Goal: Task Accomplishment & Management: Manage account settings

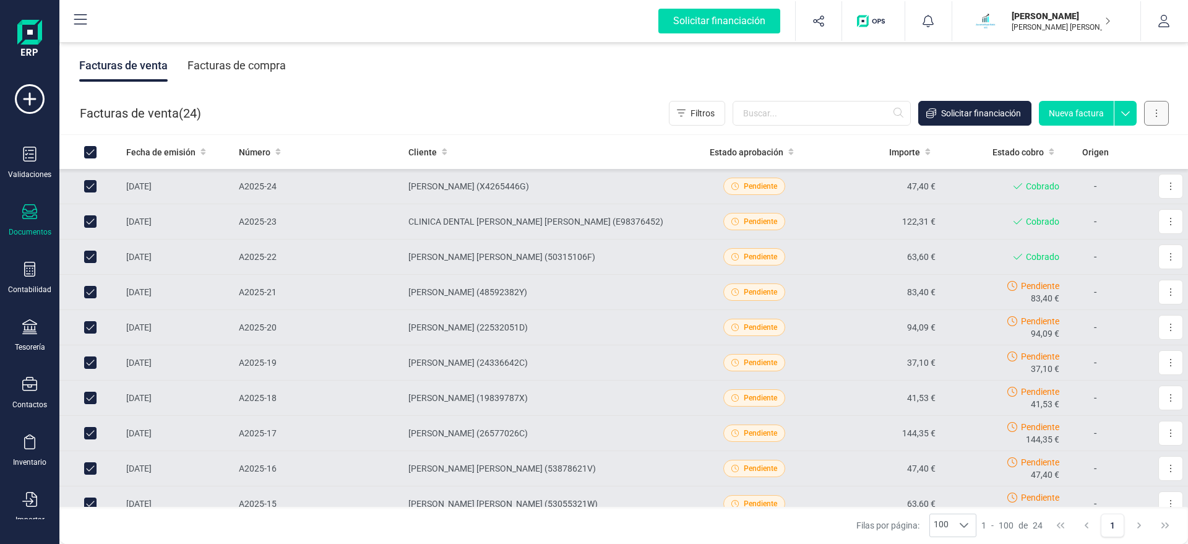
click at [1163, 108] on button at bounding box center [1156, 113] width 25 height 25
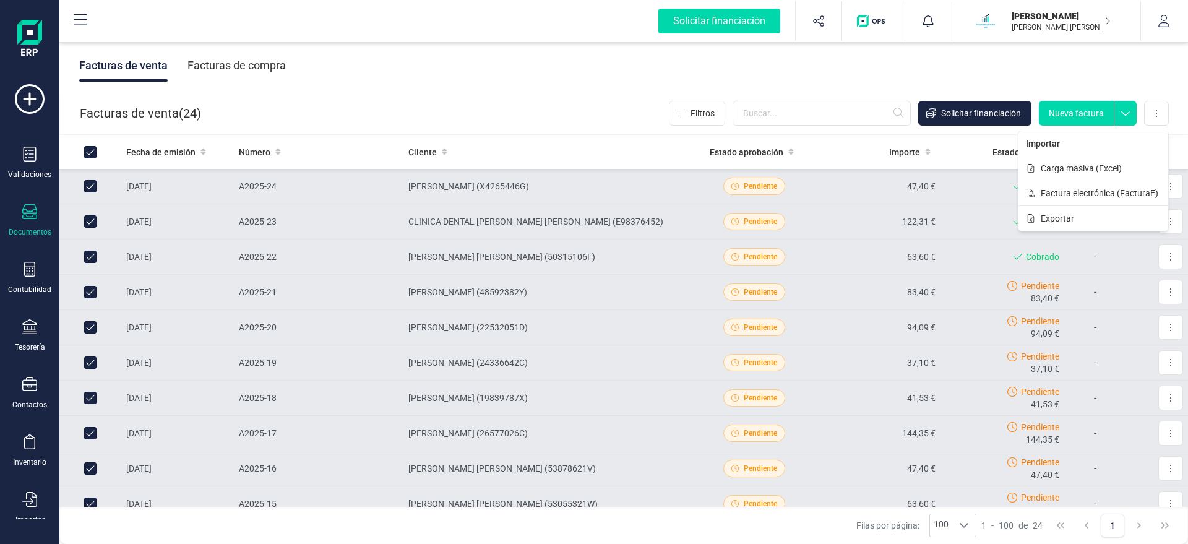
click at [1084, 67] on div "Facturas de venta Facturas de compra" at bounding box center [623, 66] width 1128 height 52
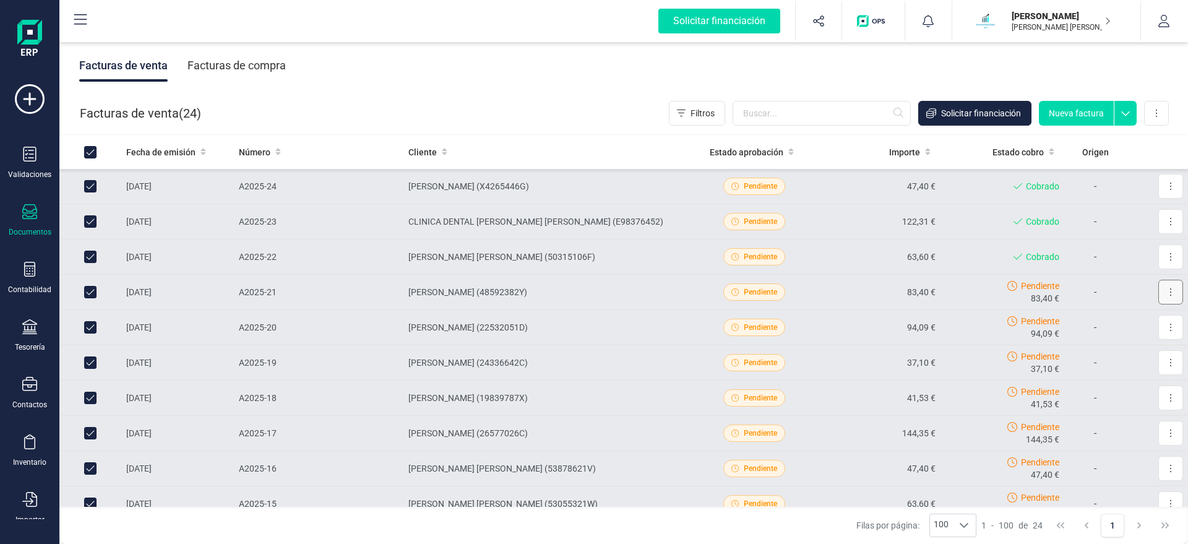
click at [1168, 293] on button at bounding box center [1170, 292] width 25 height 25
click at [1121, 376] on span "Marcar como cobrada" at bounding box center [1116, 373] width 85 height 12
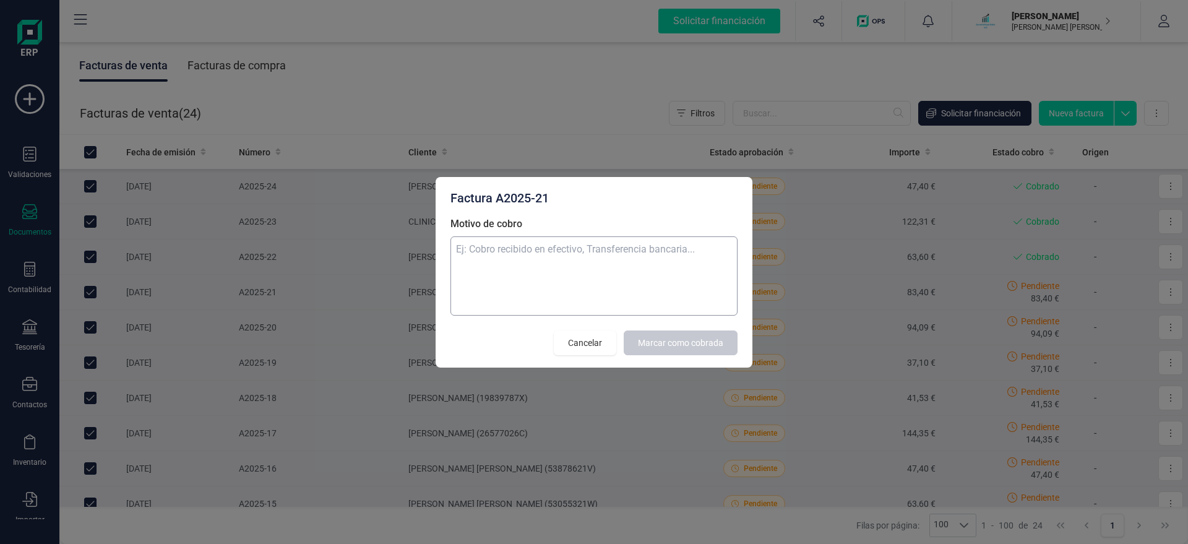
click at [624, 278] on textarea "Motivo de cobro" at bounding box center [593, 275] width 287 height 79
type textarea "recibo"
click at [716, 337] on span "Marcar como cobrada" at bounding box center [680, 343] width 85 height 12
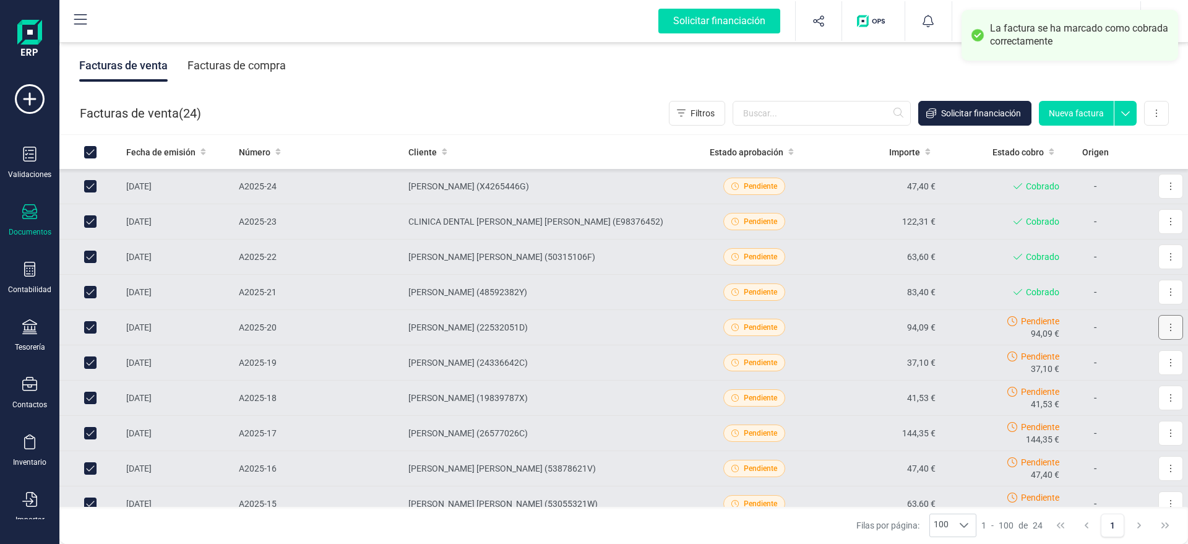
click at [1172, 322] on button at bounding box center [1170, 327] width 25 height 25
click at [1110, 411] on span "Marcar como cobrada" at bounding box center [1116, 408] width 85 height 12
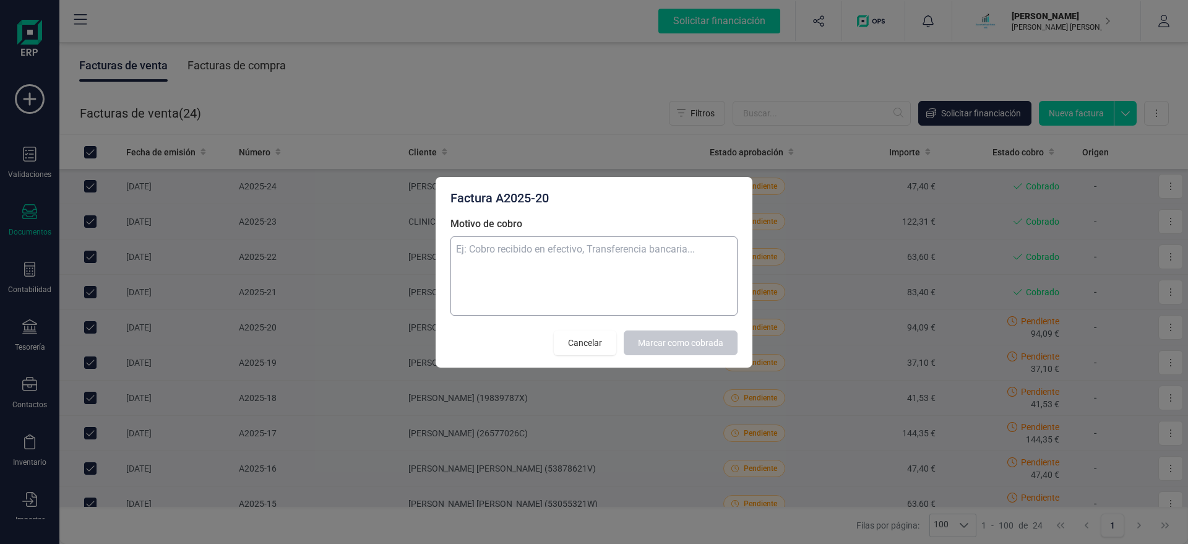
click at [636, 289] on textarea "Motivo de cobro" at bounding box center [593, 275] width 287 height 79
type textarea "."
click at [639, 341] on span "Marcar como cobrada" at bounding box center [680, 343] width 85 height 12
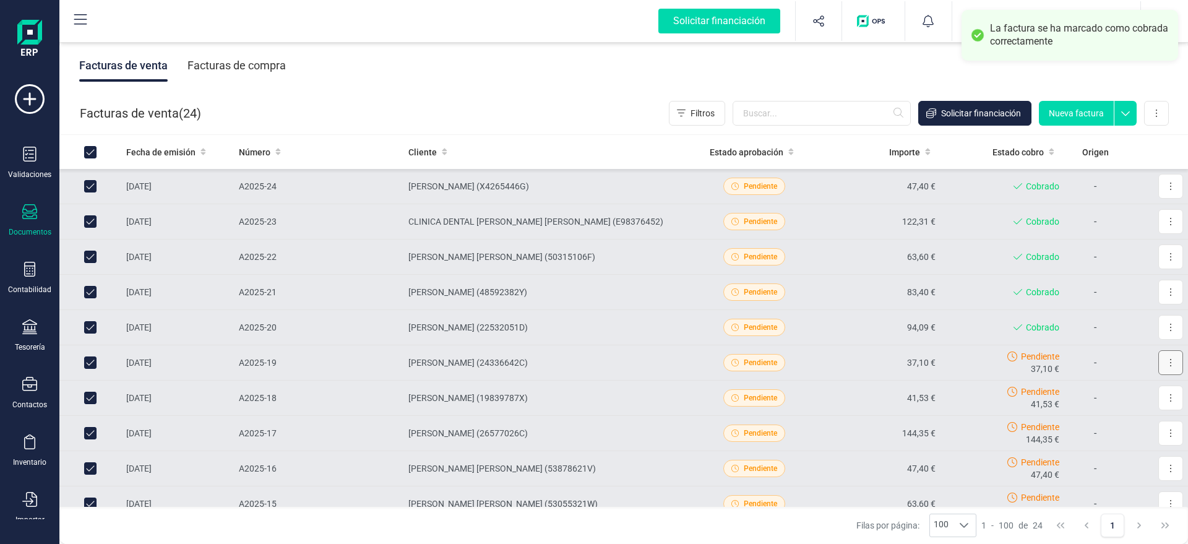
click at [1159, 366] on button at bounding box center [1170, 362] width 25 height 25
click at [1101, 447] on span "Marcar como cobrada" at bounding box center [1116, 443] width 85 height 12
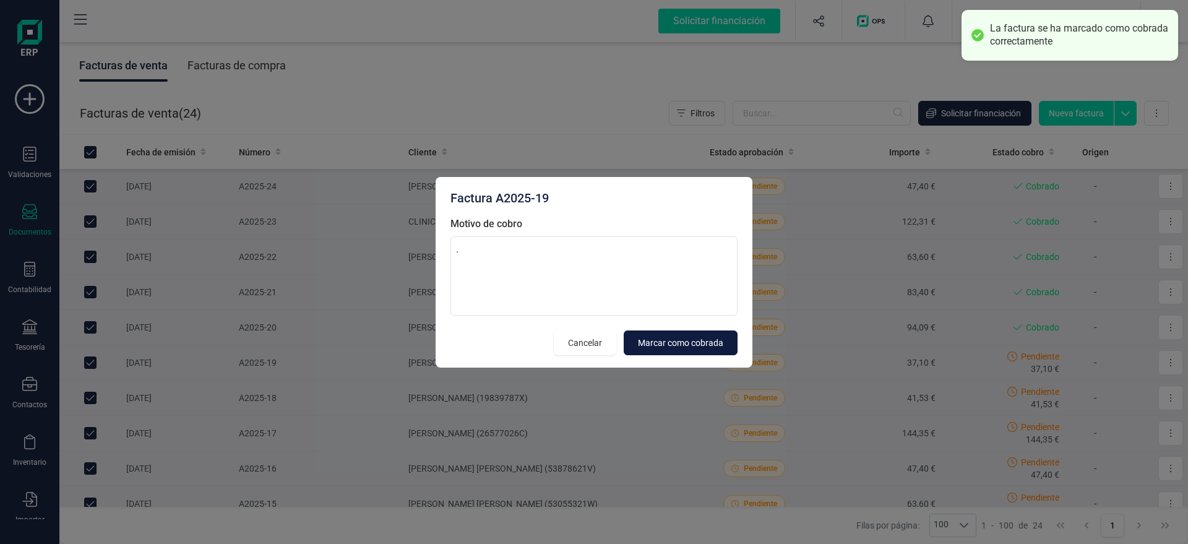
type textarea "."
click at [694, 340] on span "Marcar como cobrada" at bounding box center [680, 343] width 85 height 12
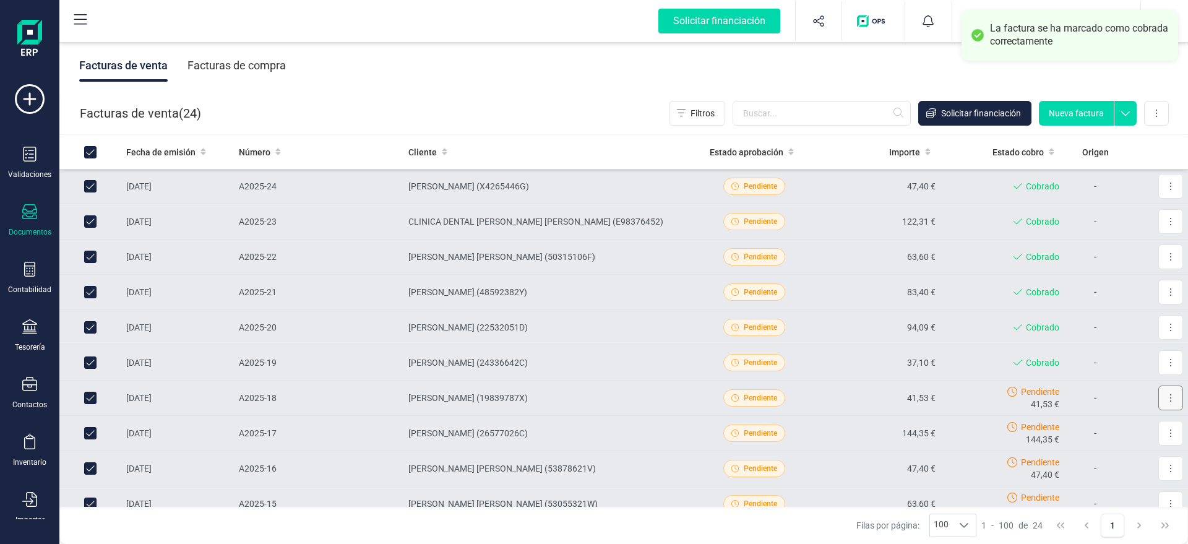
click at [1166, 403] on button at bounding box center [1170, 397] width 25 height 25
click at [1092, 480] on span "Marcar como cobrada" at bounding box center [1116, 479] width 85 height 12
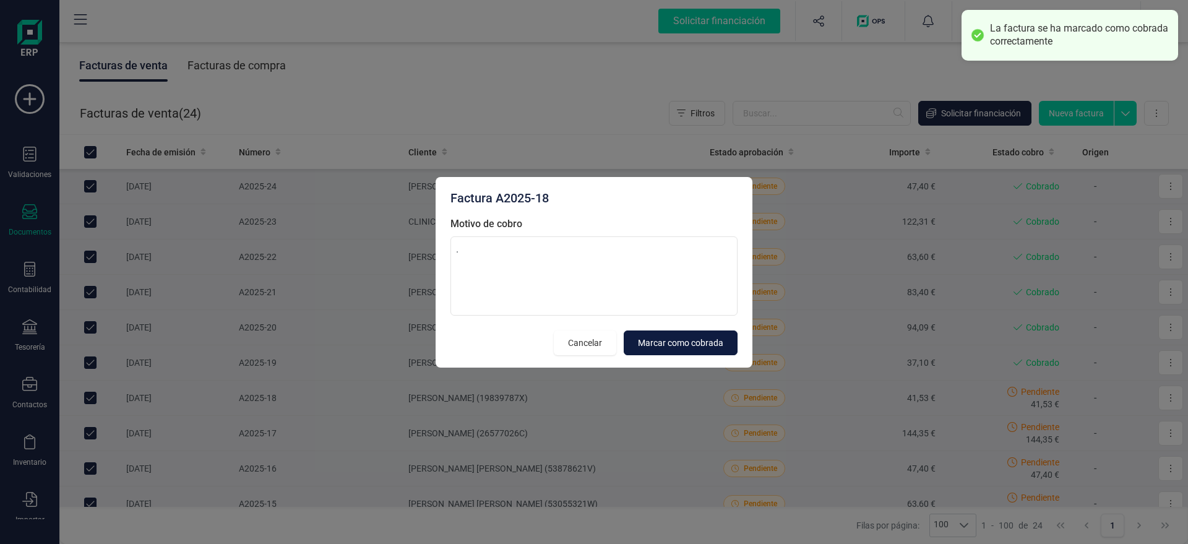
type textarea "."
click at [703, 348] on span "Marcar como cobrada" at bounding box center [680, 343] width 85 height 12
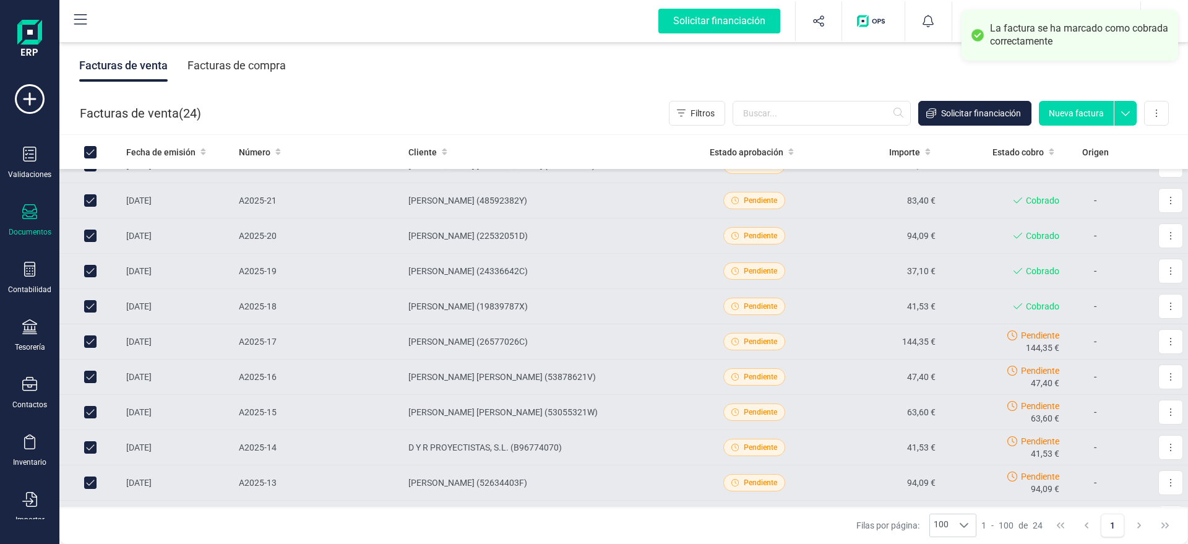
scroll to position [126, 0]
click at [1178, 311] on button at bounding box center [1170, 306] width 25 height 25
click at [1125, 390] on span "Marcar como cobrada" at bounding box center [1116, 388] width 85 height 12
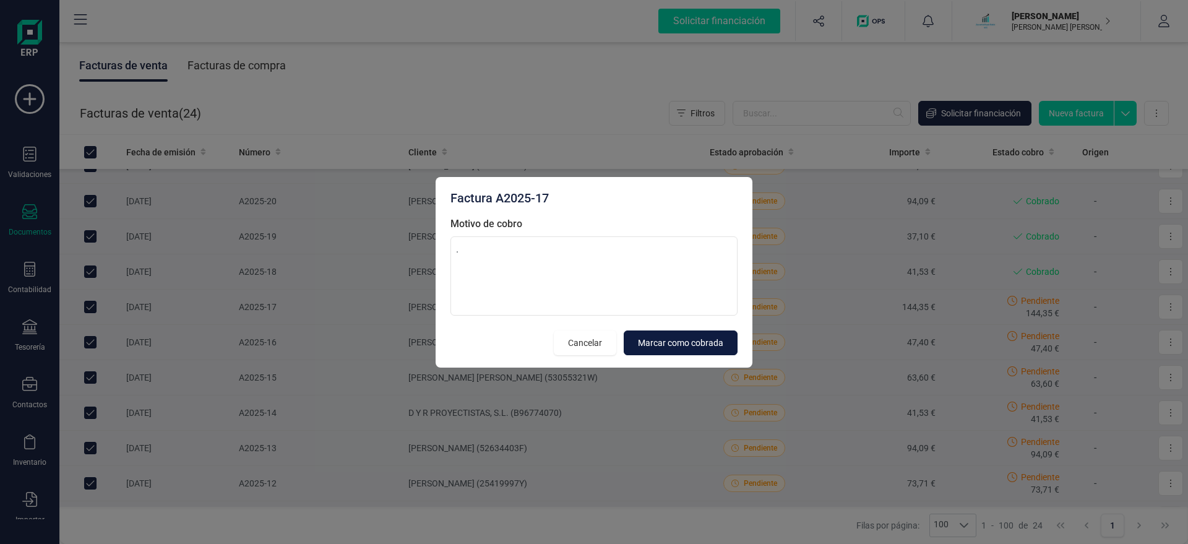
type textarea "."
click at [656, 342] on span "Marcar como cobrada" at bounding box center [680, 343] width 85 height 12
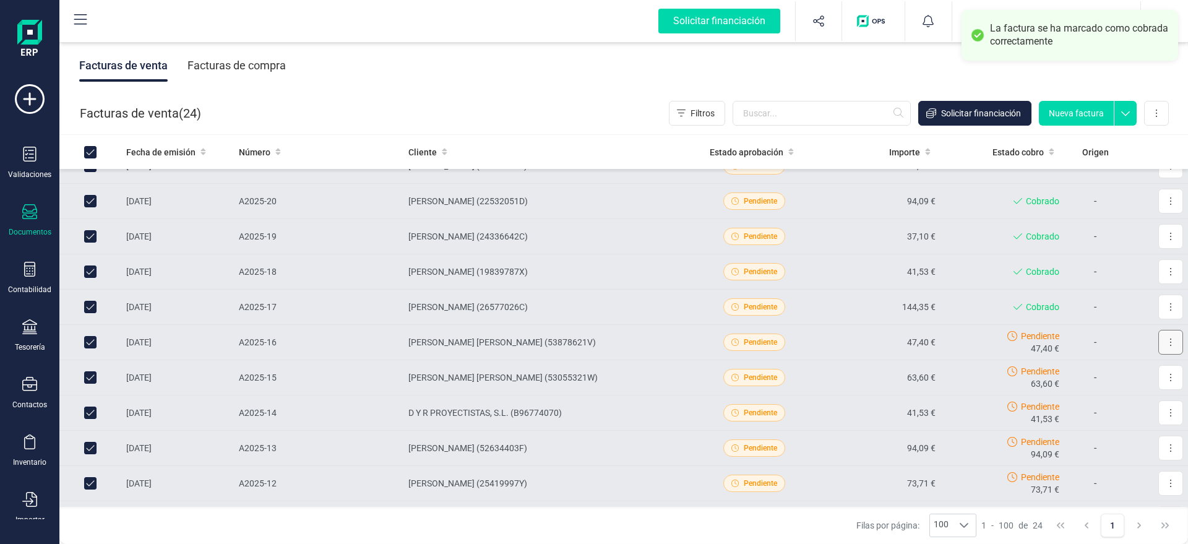
click at [1170, 343] on icon at bounding box center [1170, 342] width 2 height 10
click at [1119, 424] on span "Marcar como cobrada" at bounding box center [1116, 423] width 85 height 12
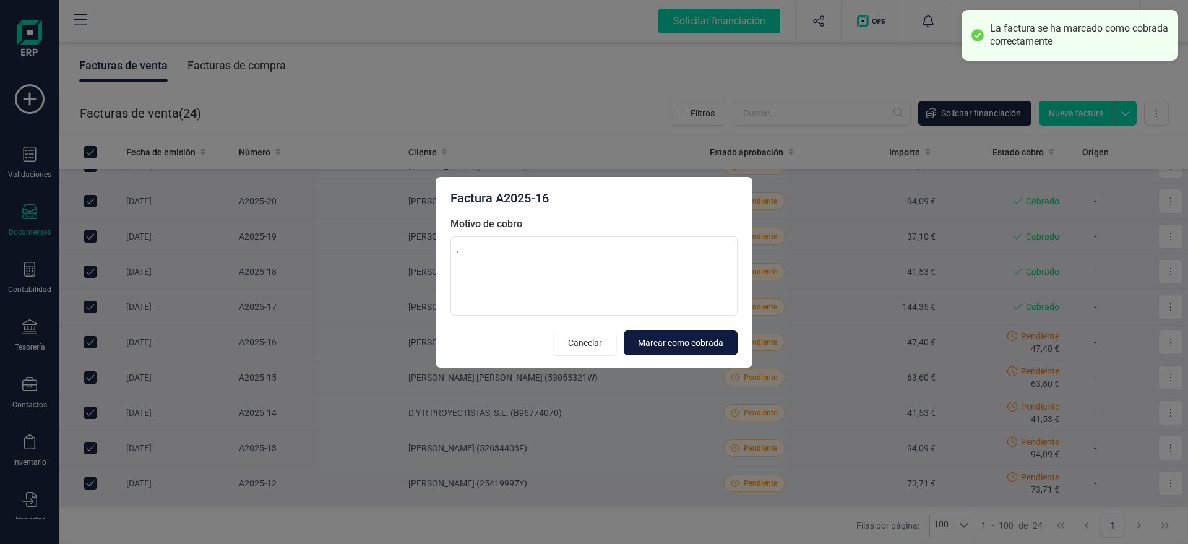
type textarea "."
click at [687, 346] on span "Marcar como cobrada" at bounding box center [680, 343] width 85 height 12
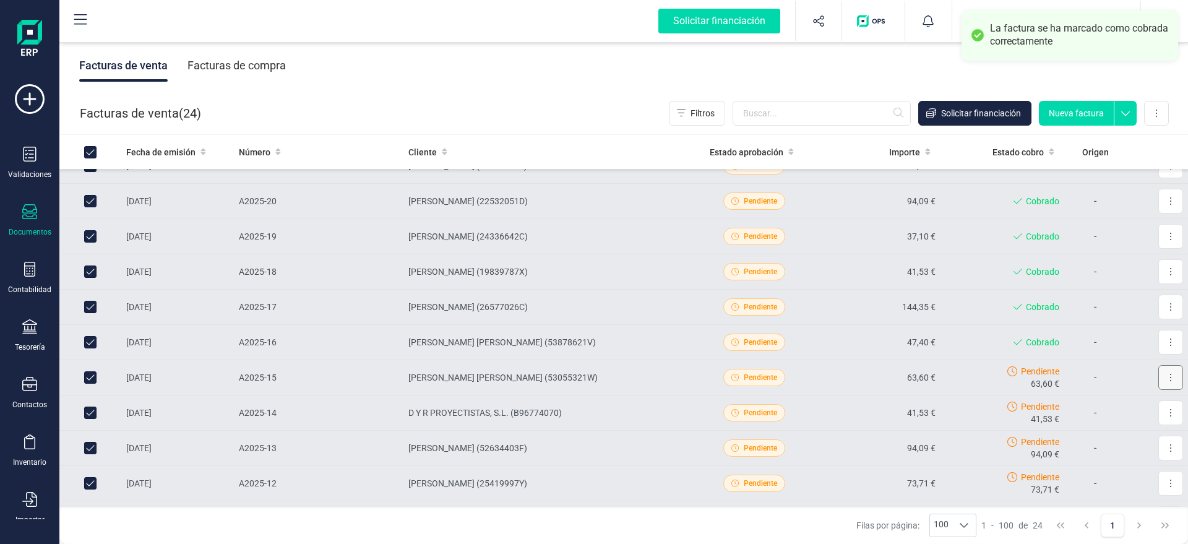
click at [1162, 379] on button at bounding box center [1170, 377] width 25 height 25
click at [1099, 456] on span "Marcar como cobrada" at bounding box center [1116, 458] width 85 height 12
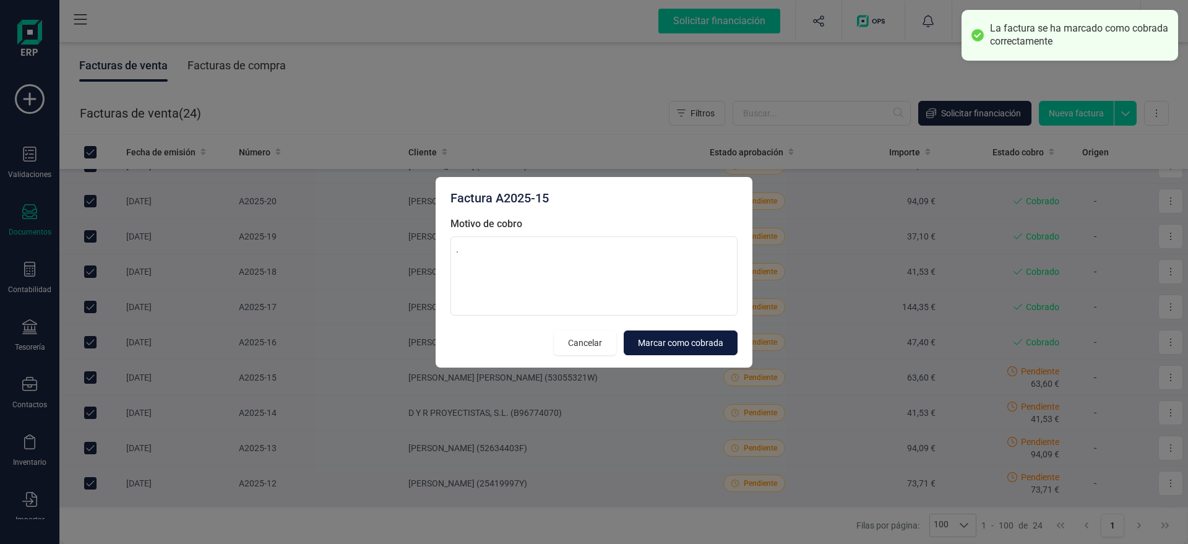
type textarea "."
click at [693, 341] on span "Marcar como cobrada" at bounding box center [680, 343] width 85 height 12
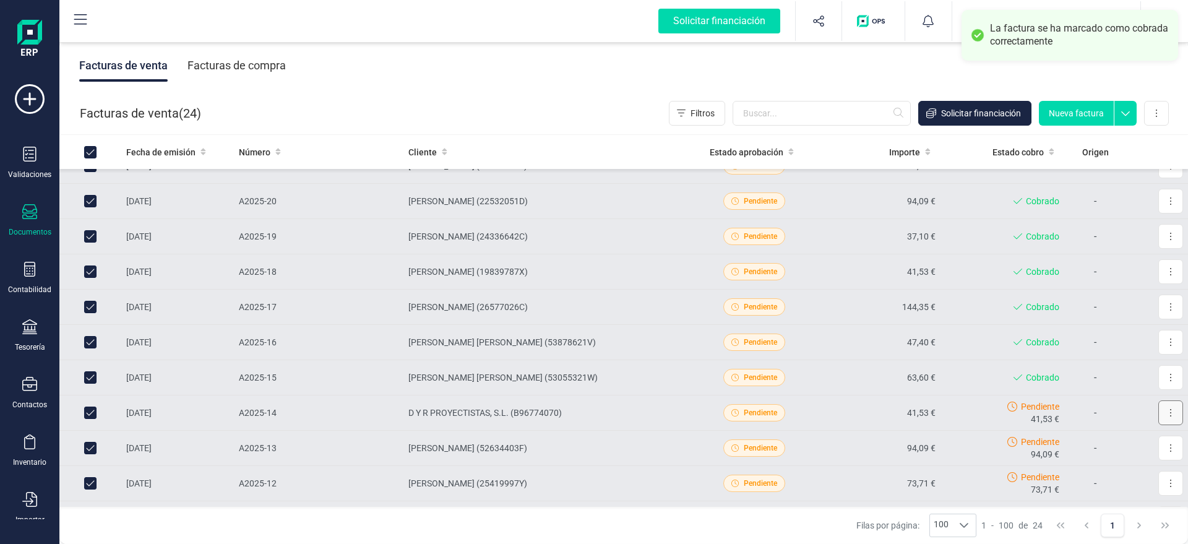
click at [1176, 414] on button at bounding box center [1170, 412] width 25 height 25
click at [1080, 492] on span "Marcar como cobrada" at bounding box center [1116, 493] width 85 height 12
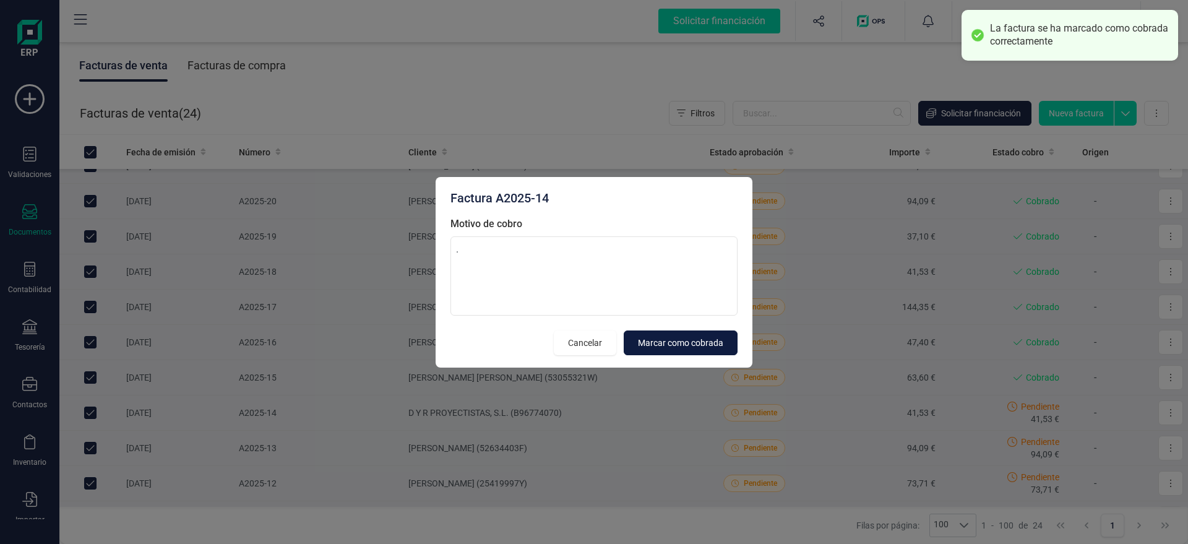
type textarea "."
click at [710, 341] on span "Marcar como cobrada" at bounding box center [680, 343] width 85 height 12
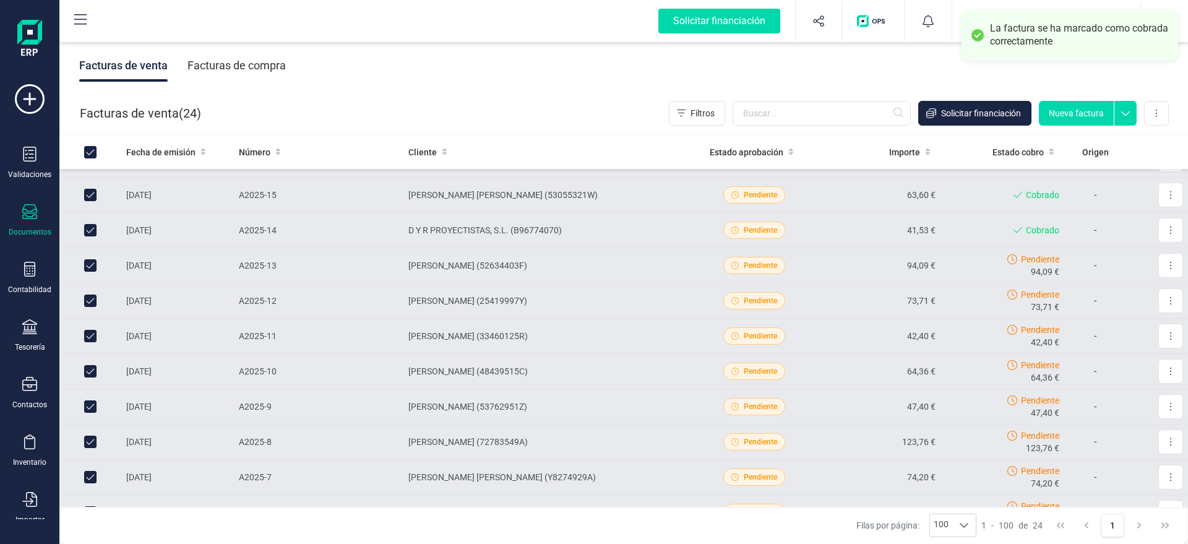
scroll to position [315, 0]
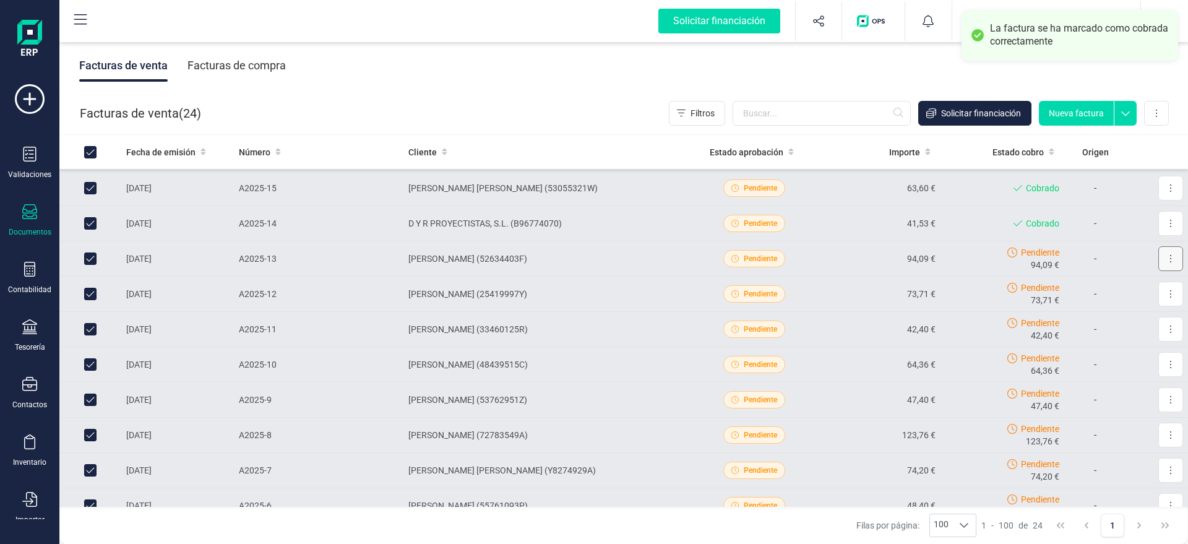
click at [1177, 266] on button at bounding box center [1170, 258] width 25 height 25
click at [1078, 342] on span "Marcar como cobrada" at bounding box center [1116, 339] width 85 height 12
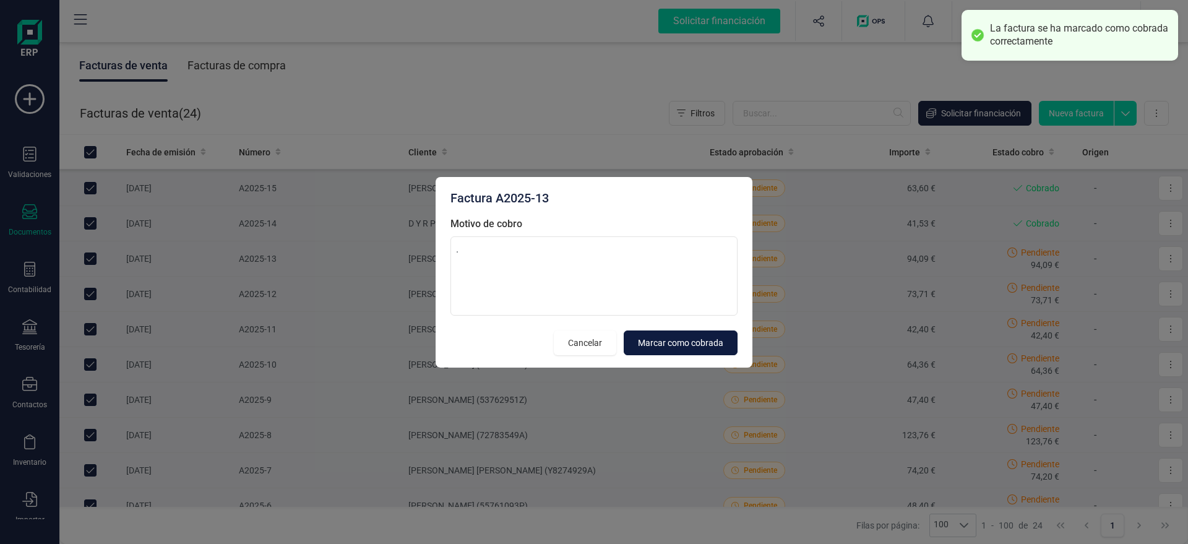
type textarea "."
click at [713, 343] on span "Marcar como cobrada" at bounding box center [680, 343] width 85 height 12
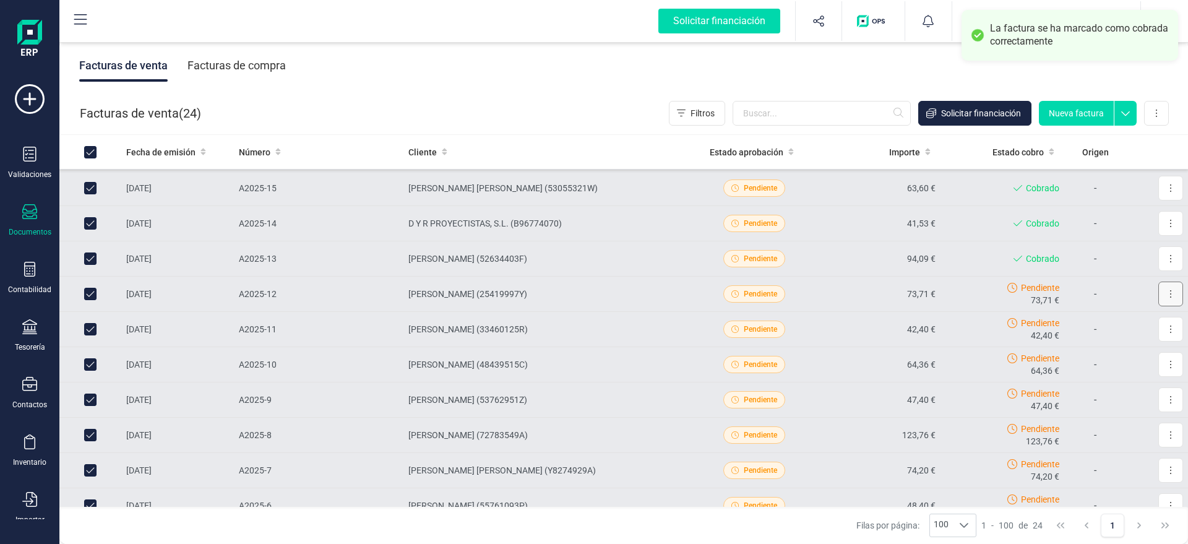
click at [1173, 293] on button at bounding box center [1170, 293] width 25 height 25
click at [1083, 375] on span "Marcar como cobrada" at bounding box center [1116, 375] width 85 height 12
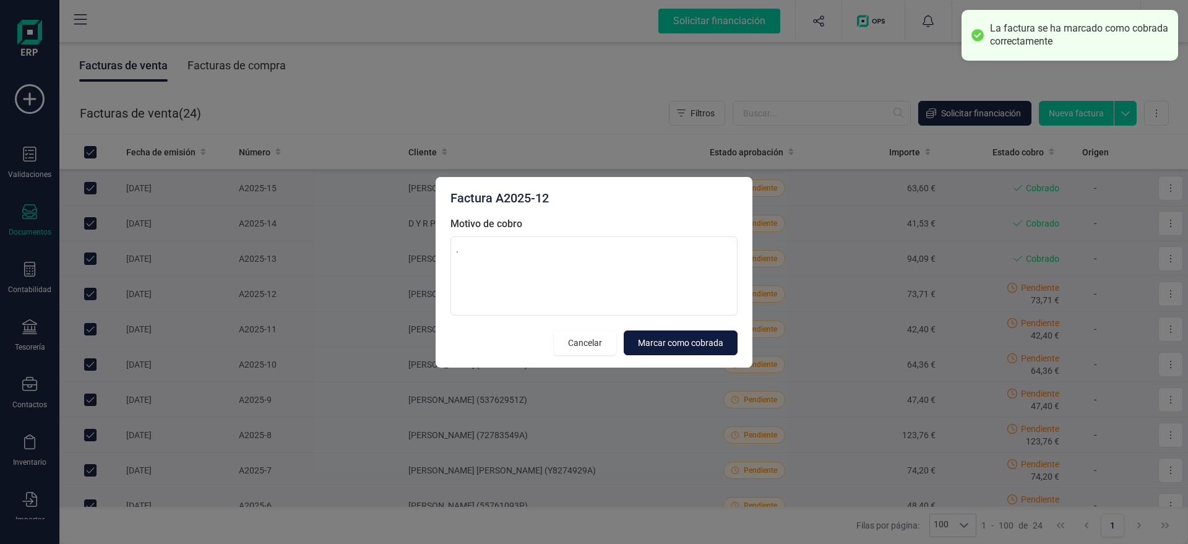
type textarea "."
click at [656, 343] on span "Marcar como cobrada" at bounding box center [680, 343] width 85 height 12
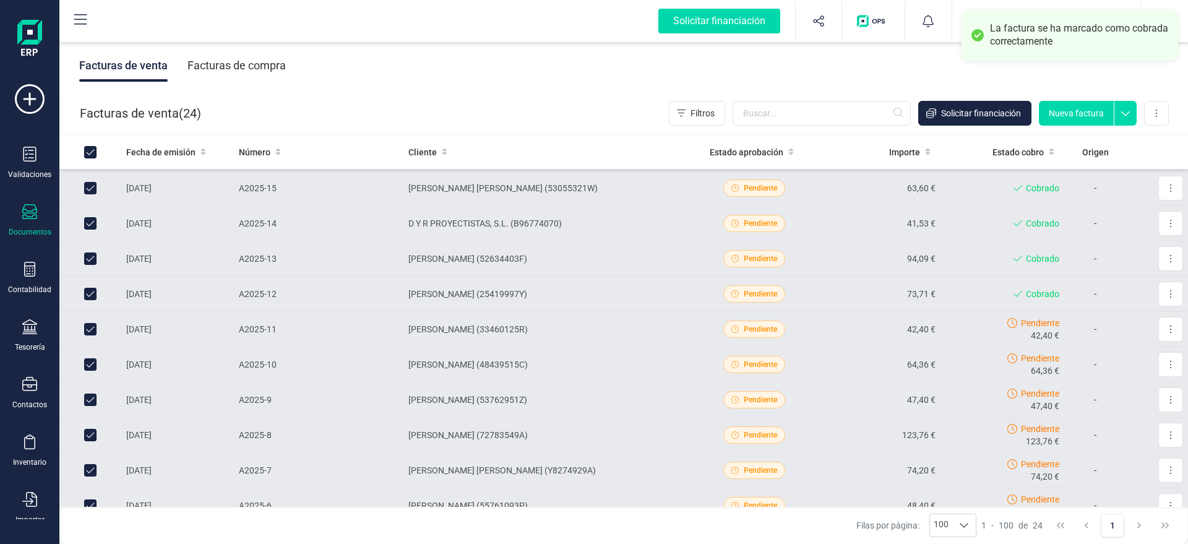
scroll to position [379, 0]
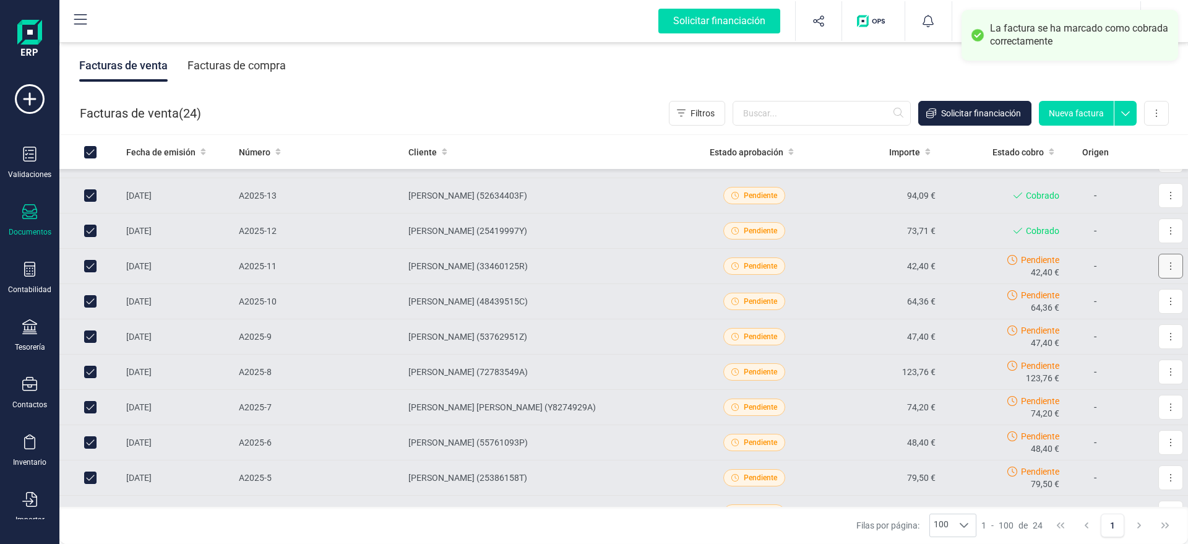
click at [1168, 261] on button at bounding box center [1170, 266] width 25 height 25
click at [1101, 340] on button "Marcar como cobrada" at bounding box center [1117, 347] width 131 height 25
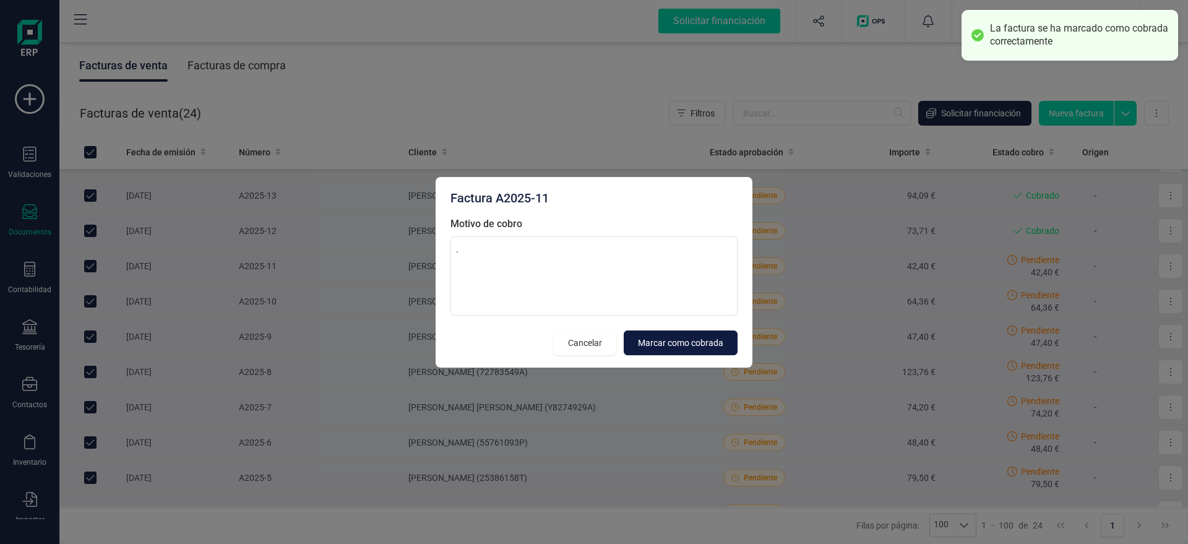
type textarea "."
click at [654, 347] on span "Marcar como cobrada" at bounding box center [680, 343] width 85 height 12
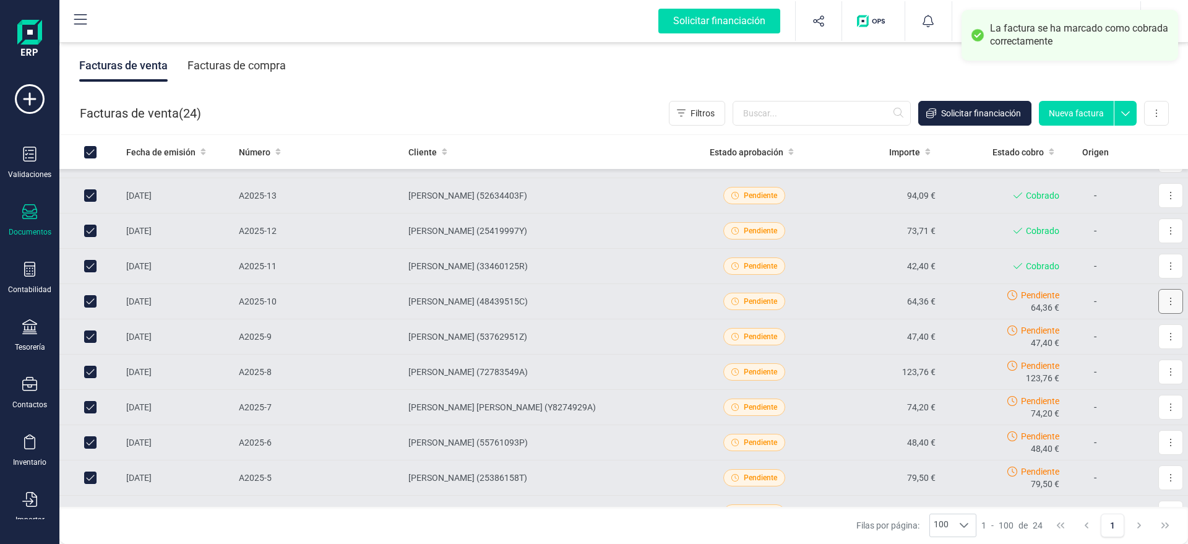
click at [1172, 304] on button at bounding box center [1170, 301] width 25 height 25
click at [1112, 379] on span "Marcar como cobrada" at bounding box center [1116, 382] width 85 height 12
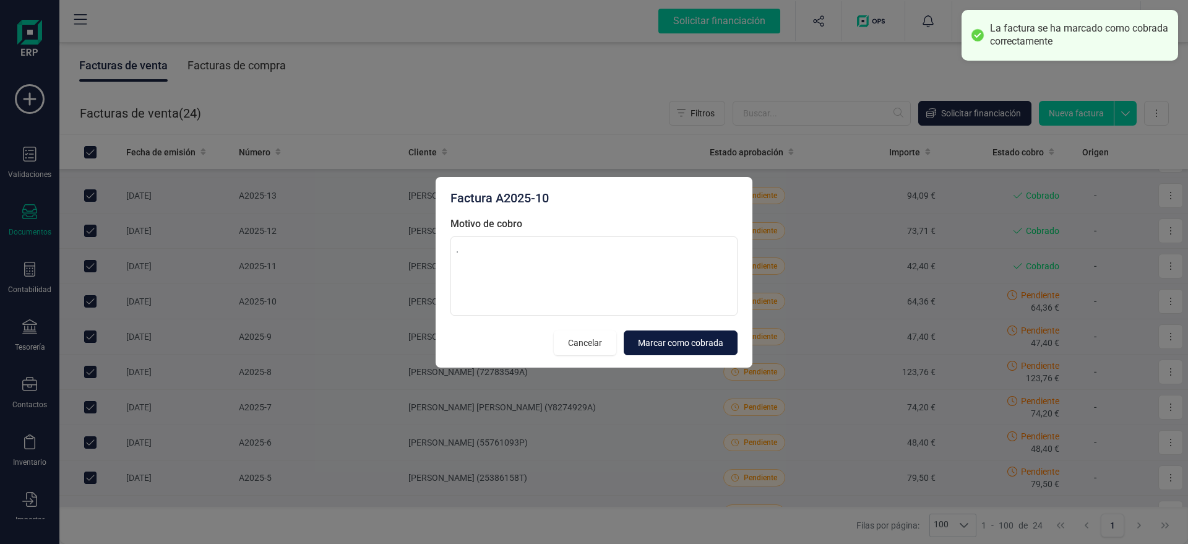
type textarea "."
click at [663, 343] on span "Marcar como cobrada" at bounding box center [680, 343] width 85 height 12
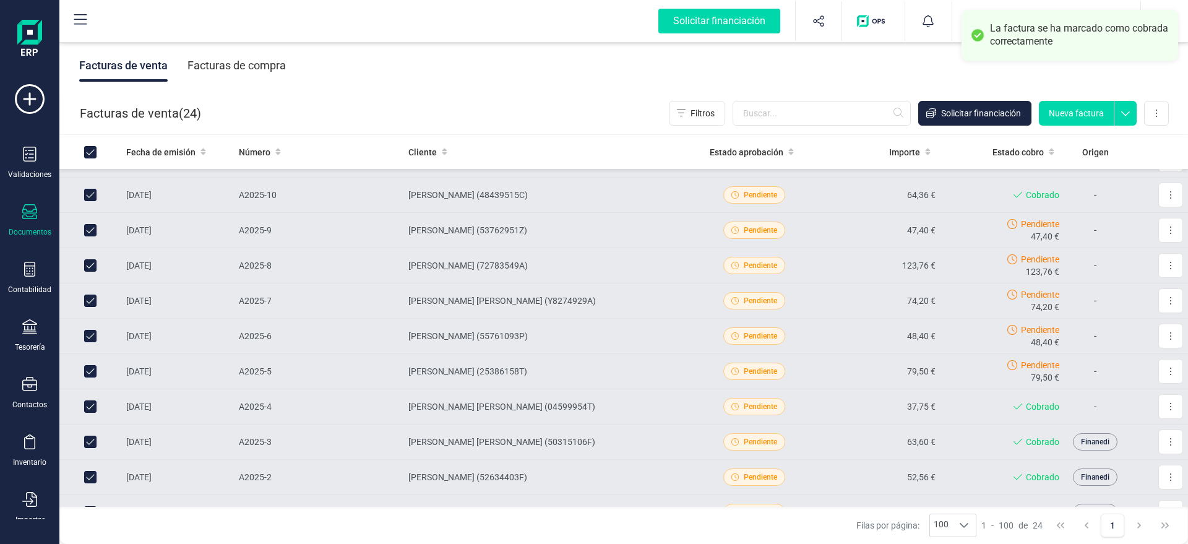
scroll to position [505, 0]
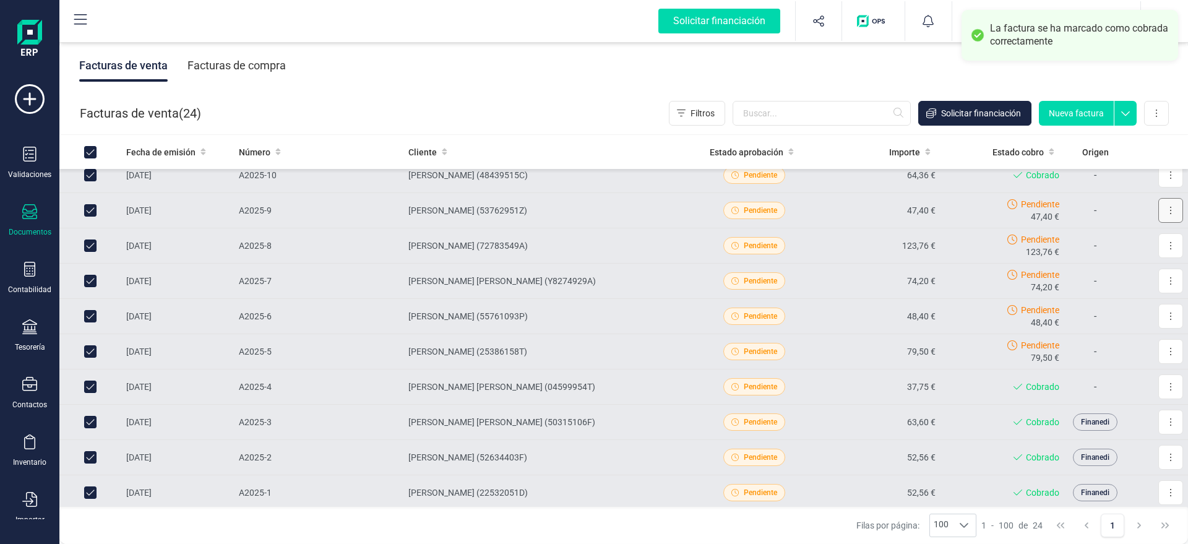
click at [1177, 210] on button at bounding box center [1170, 210] width 25 height 25
click at [1122, 290] on span "Marcar como cobrada" at bounding box center [1116, 291] width 85 height 12
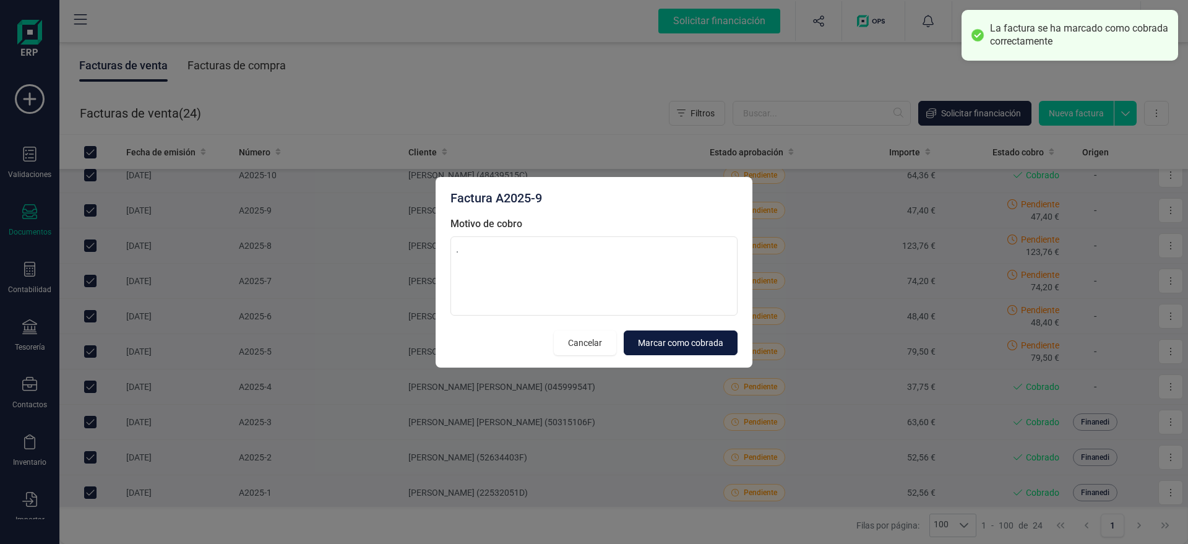
type textarea "."
click at [690, 338] on span "Marcar como cobrada" at bounding box center [680, 343] width 85 height 12
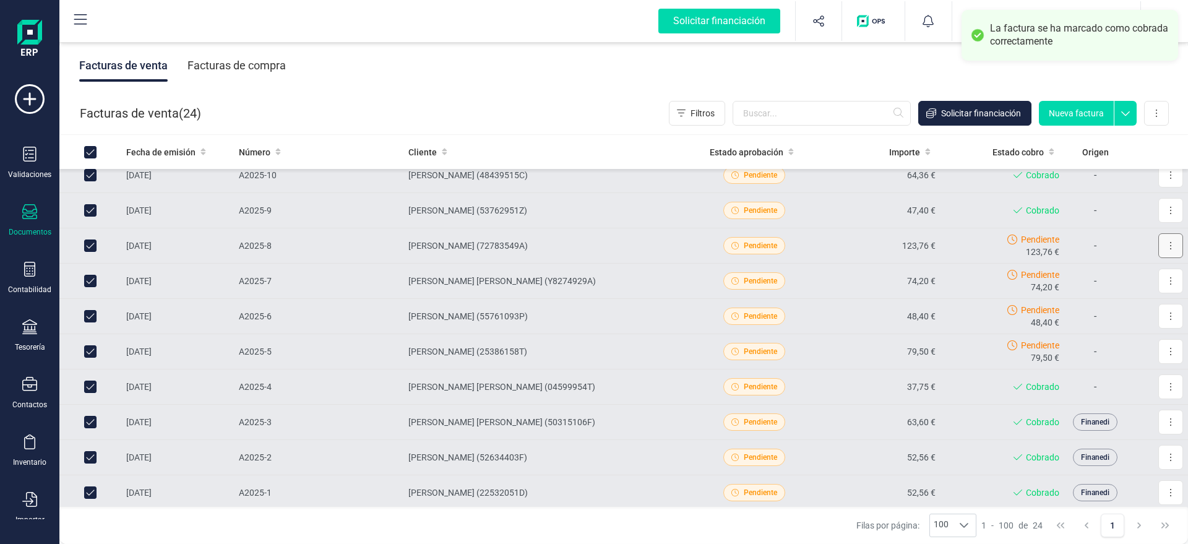
click at [1168, 249] on button at bounding box center [1170, 245] width 25 height 25
click at [1126, 327] on span "Marcar como cobrada" at bounding box center [1116, 326] width 85 height 12
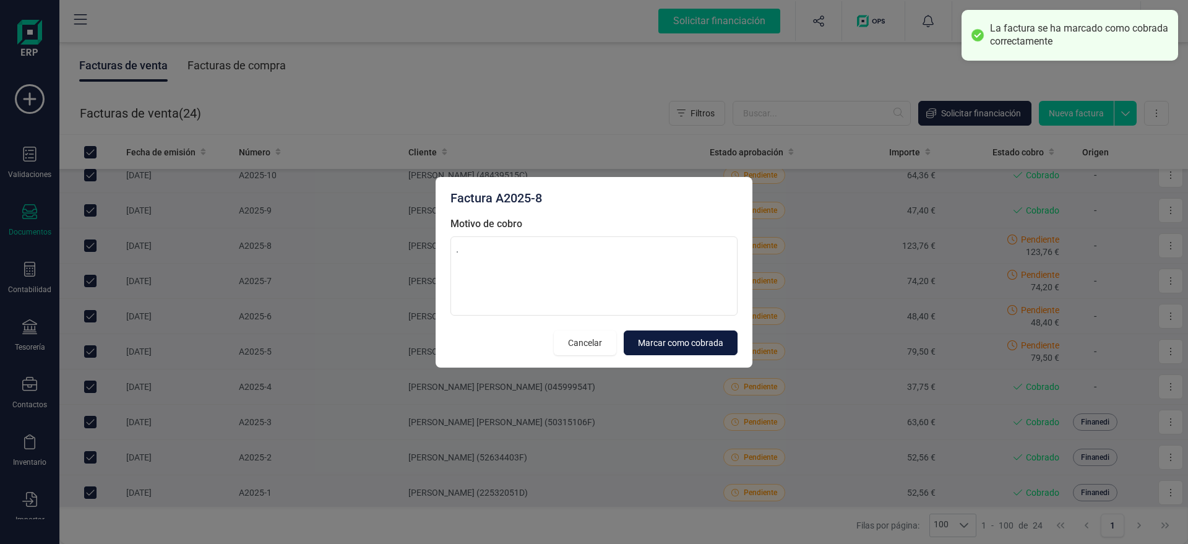
type textarea "."
click at [680, 341] on span "Marcar como cobrada" at bounding box center [680, 343] width 85 height 12
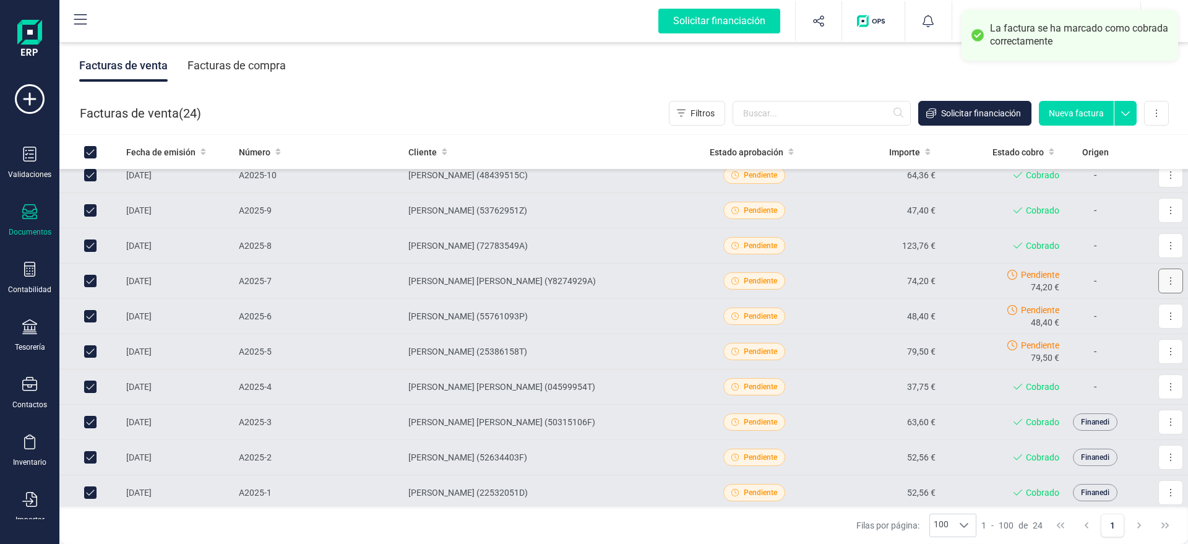
click at [1175, 287] on button at bounding box center [1170, 280] width 25 height 25
click at [1115, 367] on span "Marcar como cobrada" at bounding box center [1116, 362] width 85 height 12
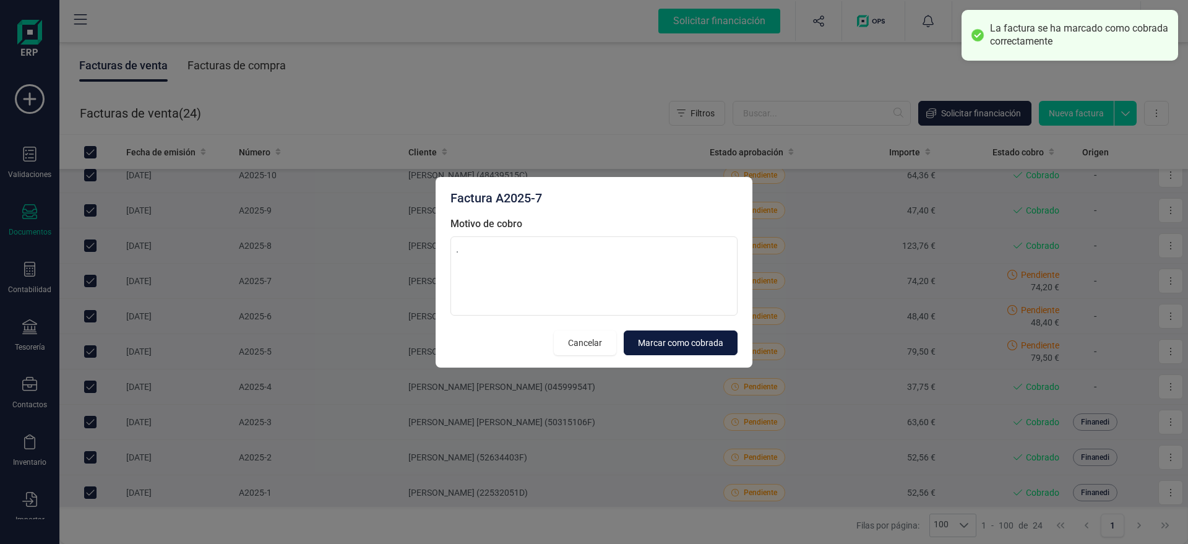
type textarea "."
click at [692, 349] on button "Marcar como cobrada" at bounding box center [681, 342] width 114 height 25
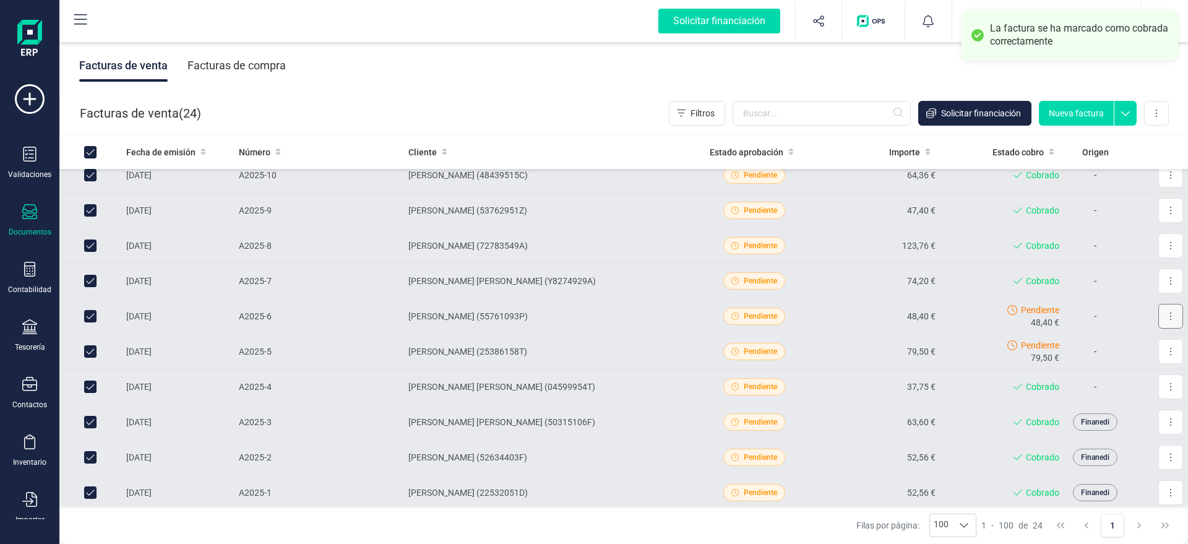
click at [1171, 312] on icon at bounding box center [1170, 316] width 2 height 10
click at [1121, 394] on span "Marcar como cobrada" at bounding box center [1116, 397] width 85 height 12
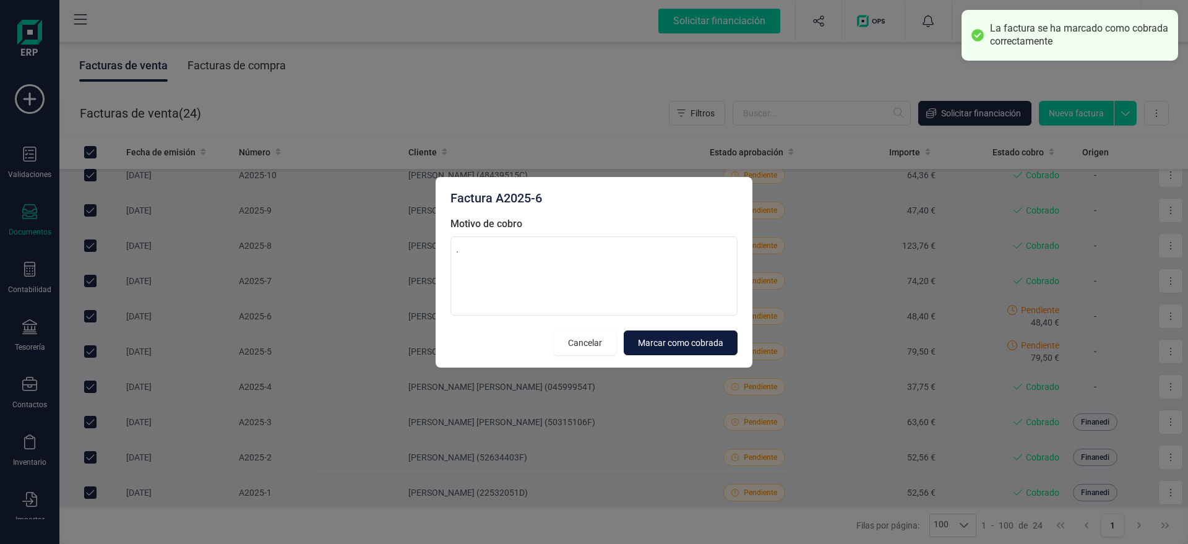
type textarea "."
click at [713, 344] on span "Marcar como cobrada" at bounding box center [680, 343] width 85 height 12
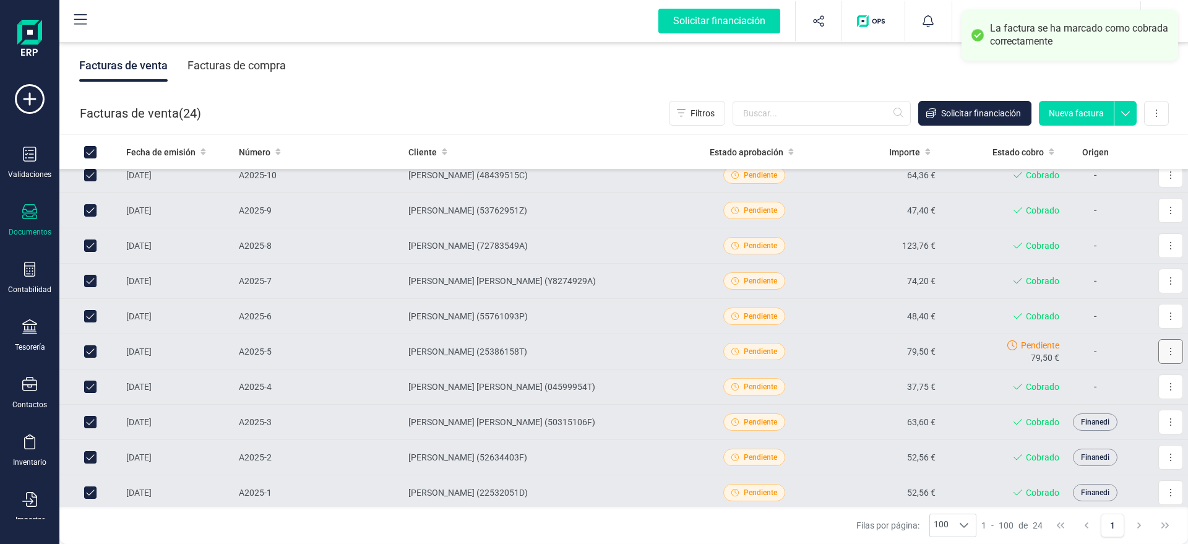
click at [1171, 353] on icon at bounding box center [1170, 351] width 2 height 10
click at [1127, 427] on span "Marcar como cobrada" at bounding box center [1116, 432] width 85 height 12
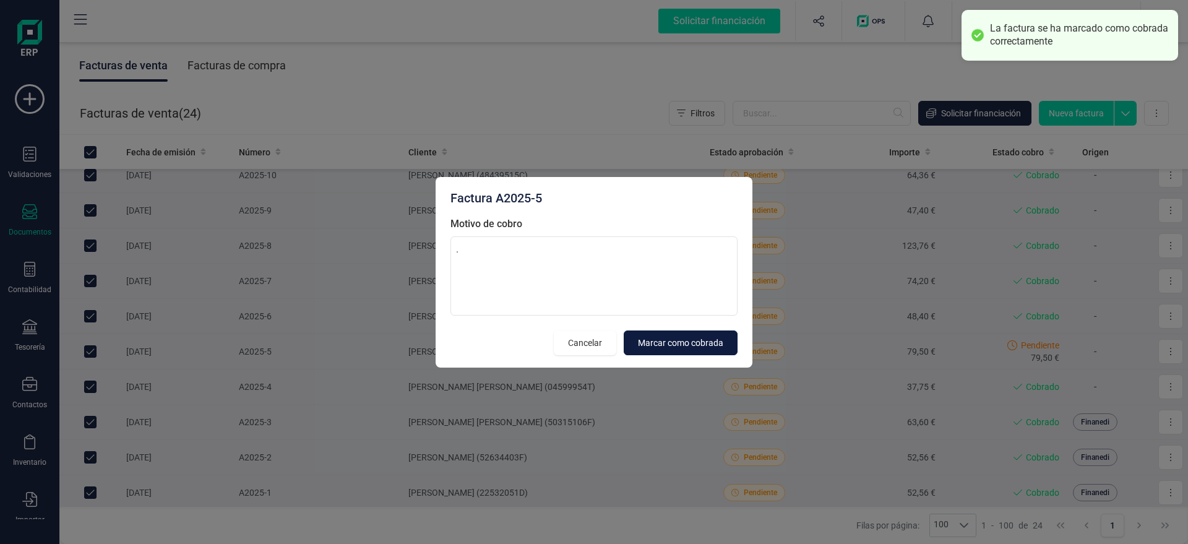
type textarea "."
click at [704, 340] on span "Marcar como cobrada" at bounding box center [680, 343] width 85 height 12
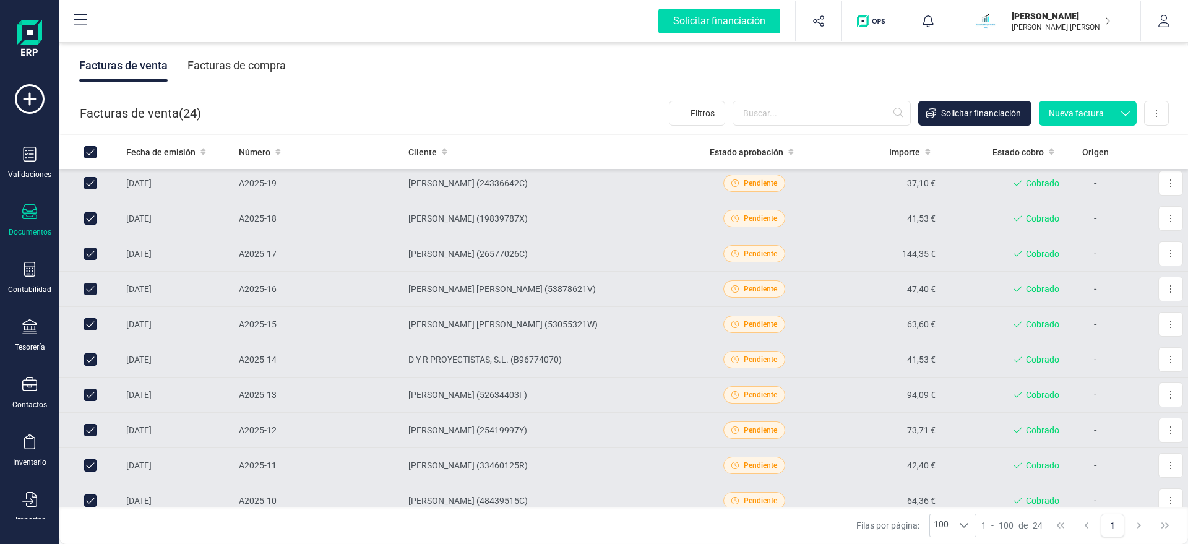
scroll to position [0, 0]
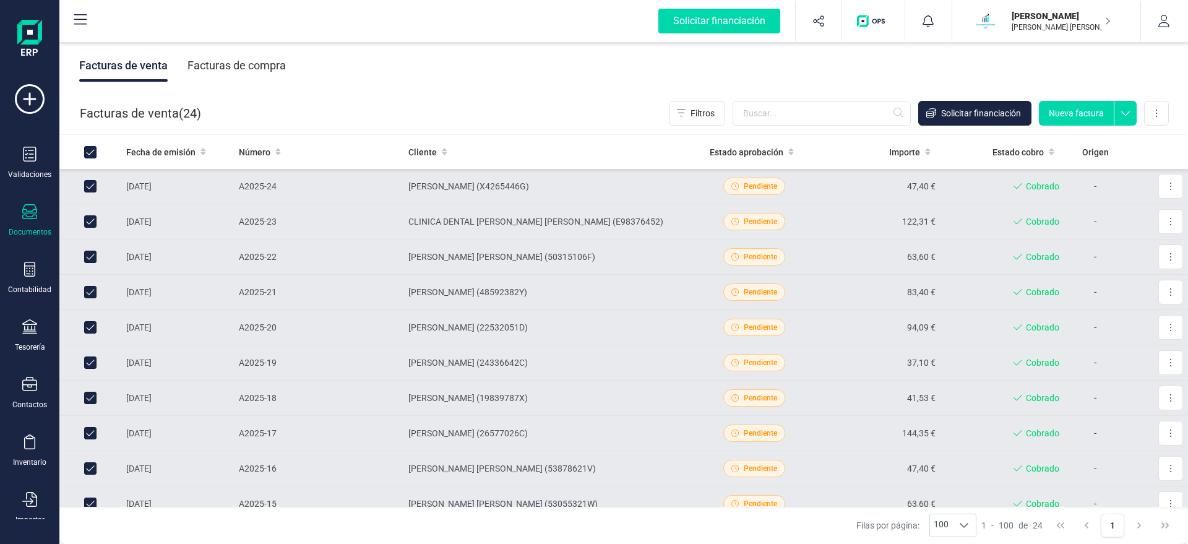
click at [465, 93] on div "Facturas de venta ( 24 ) Filtros Solicitar financiación Nueva factura Importar …" at bounding box center [624, 113] width 1128 height 42
click at [1058, 68] on div "Facturas de venta Facturas de compra" at bounding box center [623, 66] width 1128 height 52
click at [402, 102] on div "Facturas de venta ( 24 ) Filtros Solicitar financiación Nueva factura Importar …" at bounding box center [624, 113] width 1128 height 42
click at [605, 85] on div "Facturas de venta Facturas de compra" at bounding box center [623, 66] width 1128 height 52
click at [1164, 114] on button at bounding box center [1156, 113] width 25 height 25
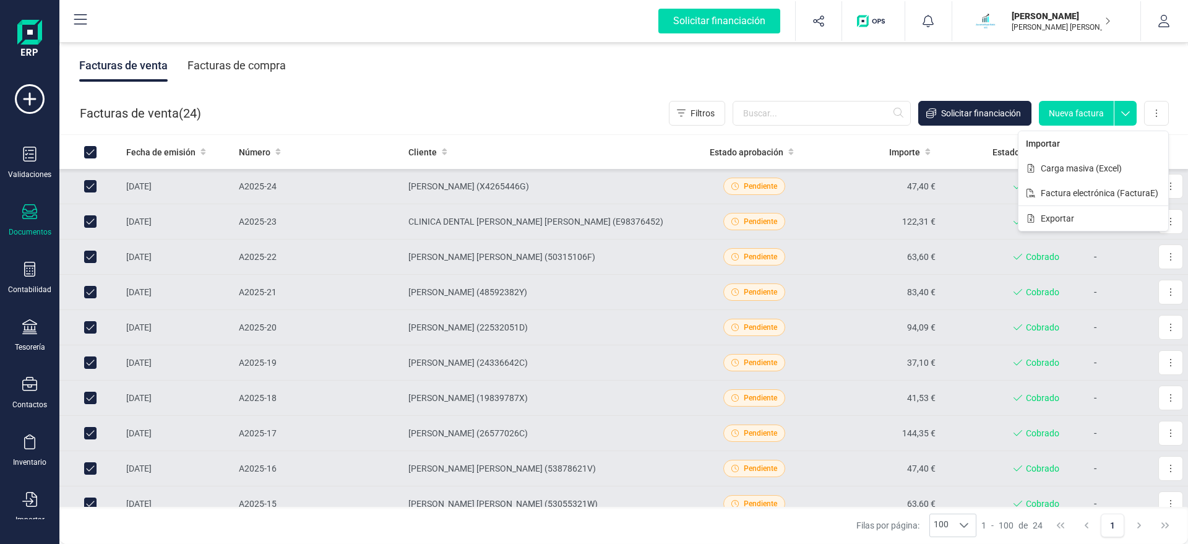
click at [520, 77] on div "Facturas de venta Facturas de compra" at bounding box center [623, 66] width 1128 height 52
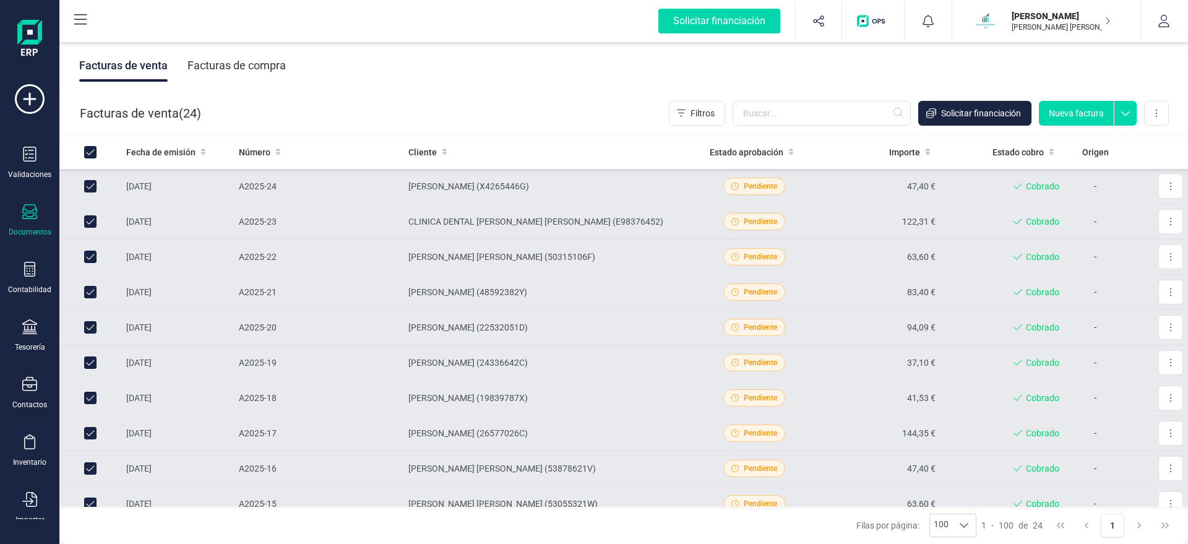
click at [542, 81] on div "Facturas de venta Facturas de compra" at bounding box center [623, 66] width 1128 height 52
click at [537, 85] on div "Facturas de venta Facturas de compra" at bounding box center [623, 66] width 1128 height 52
click at [348, 104] on div "Facturas de venta ( 24 ) Filtros Solicitar financiación Nueva factura Importar …" at bounding box center [624, 113] width 1128 height 42
click at [564, 72] on div "Facturas de venta Facturas de compra" at bounding box center [623, 66] width 1128 height 52
click at [502, 63] on div "Facturas de venta Facturas de compra" at bounding box center [623, 66] width 1128 height 52
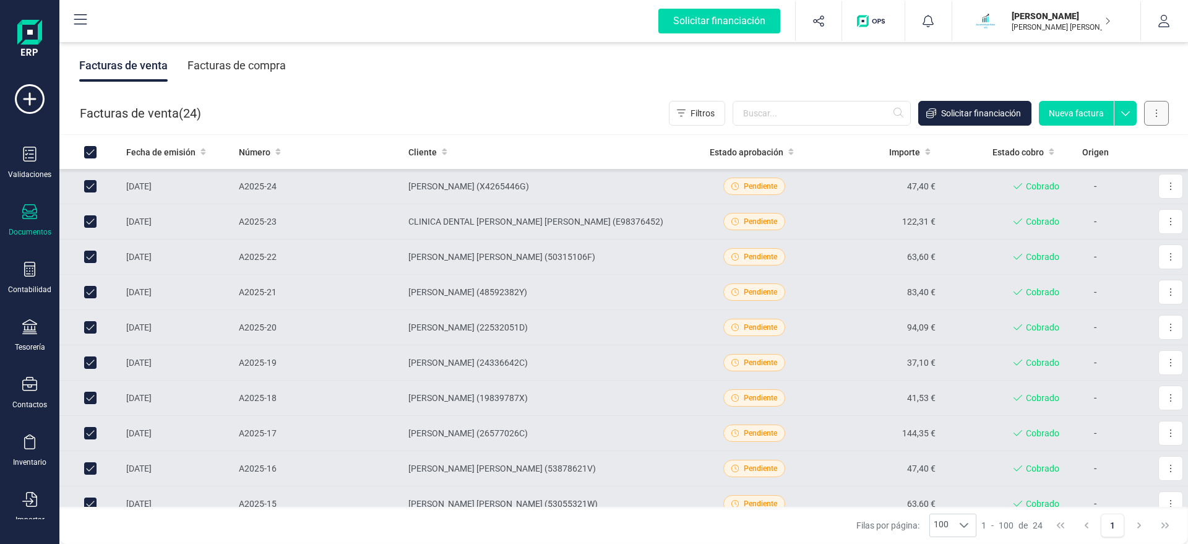
click at [1156, 116] on icon at bounding box center [1155, 112] width 1 height 7
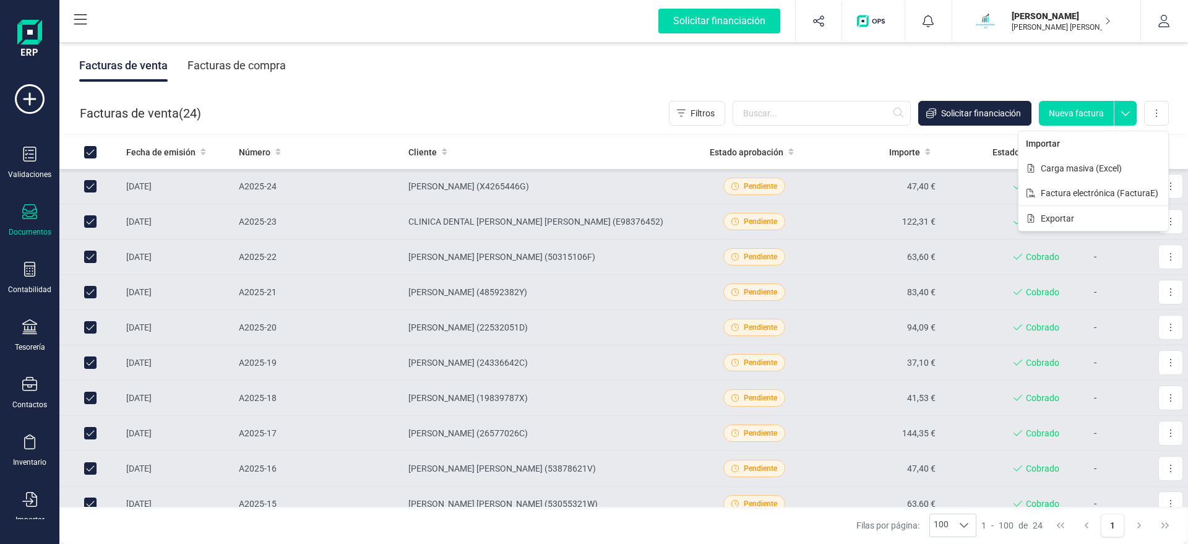
click at [946, 67] on div "Facturas de venta Facturas de compra" at bounding box center [623, 66] width 1128 height 52
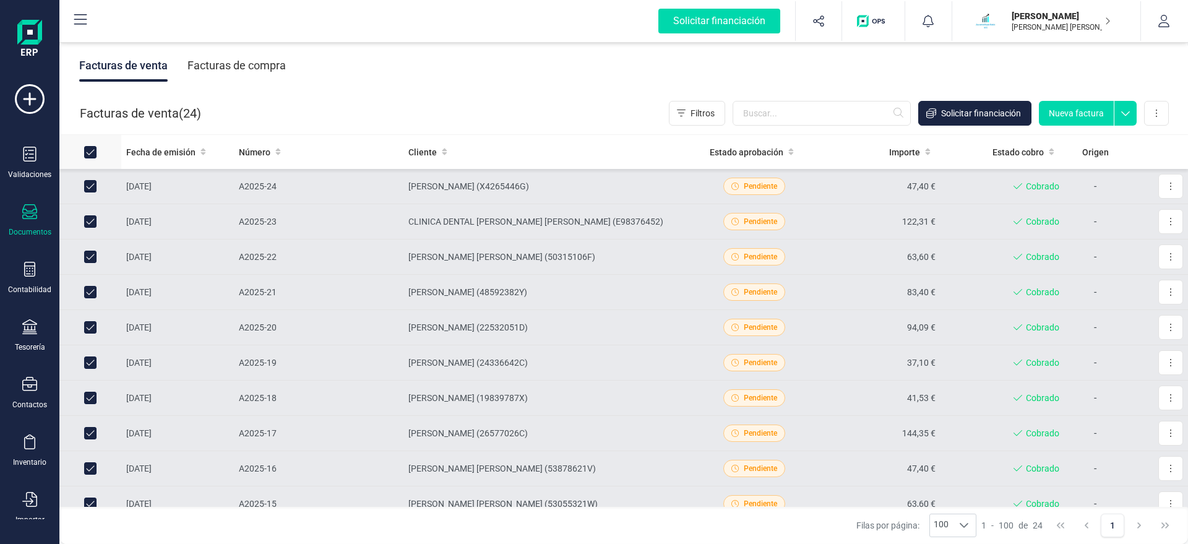
click at [85, 150] on input "All items selected" at bounding box center [90, 152] width 12 height 12
checkbox input "false"
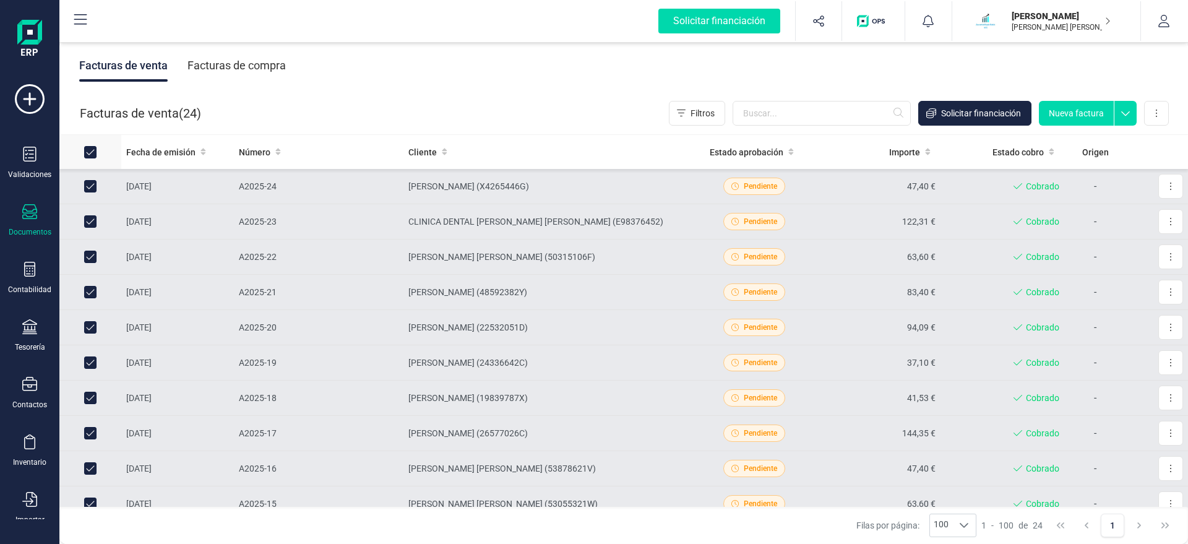
checkbox input "false"
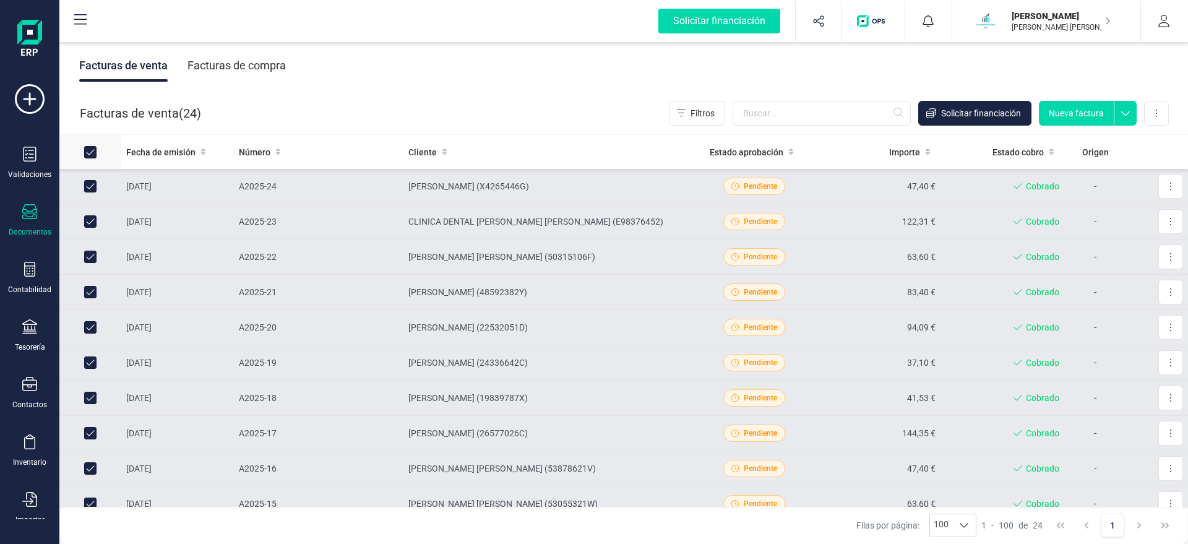
checkbox input "false"
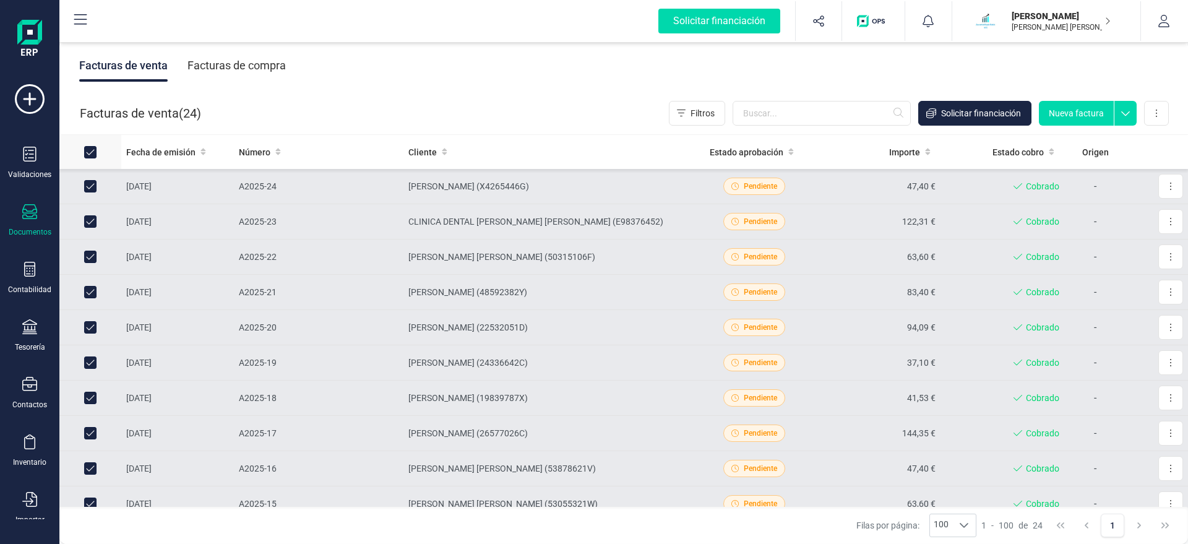
checkbox input "false"
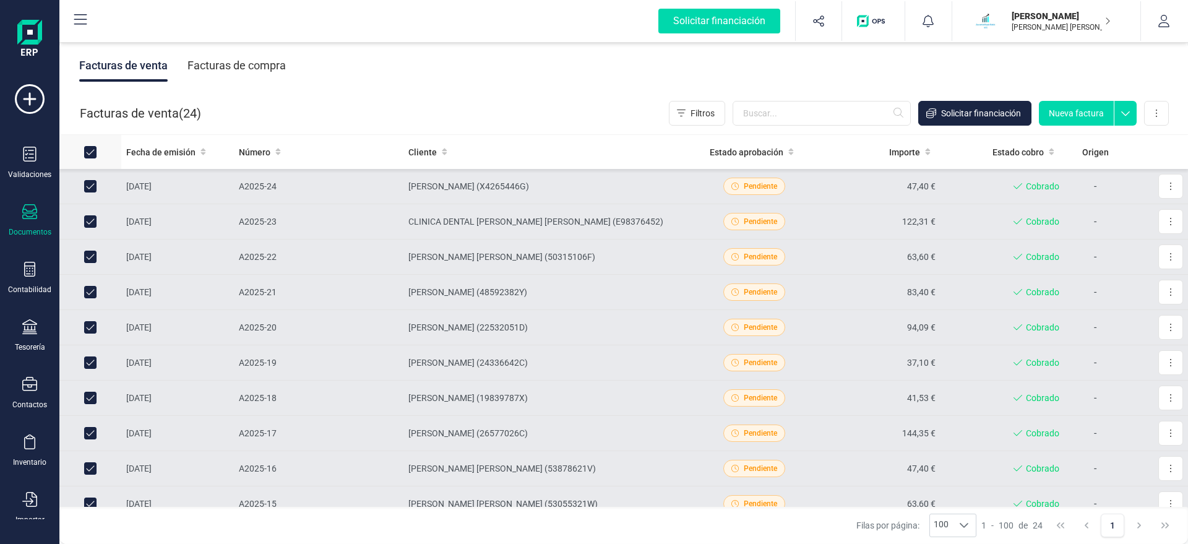
checkbox input "false"
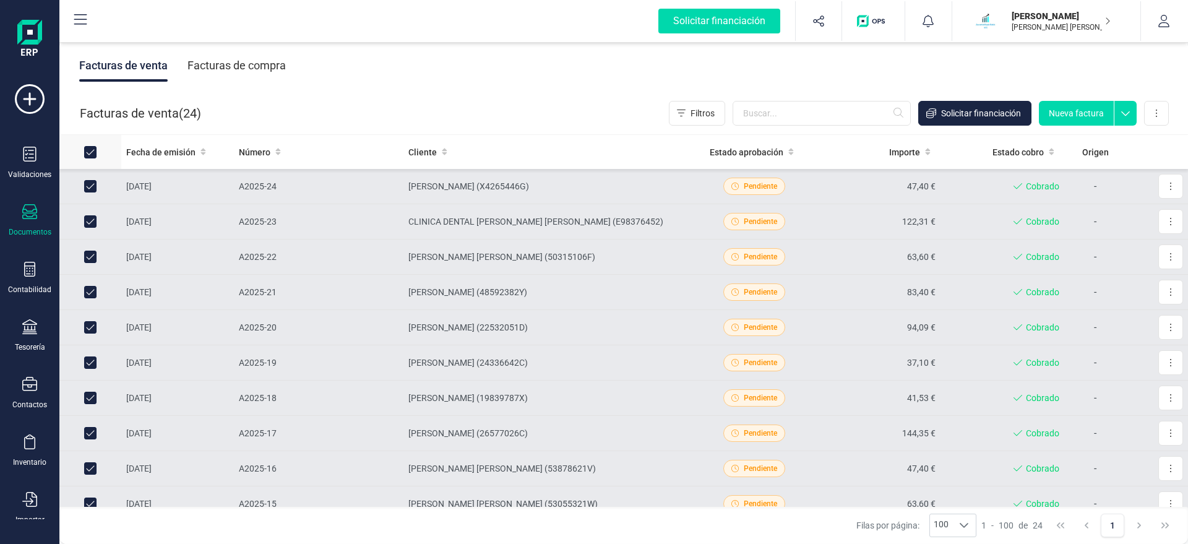
checkbox input "false"
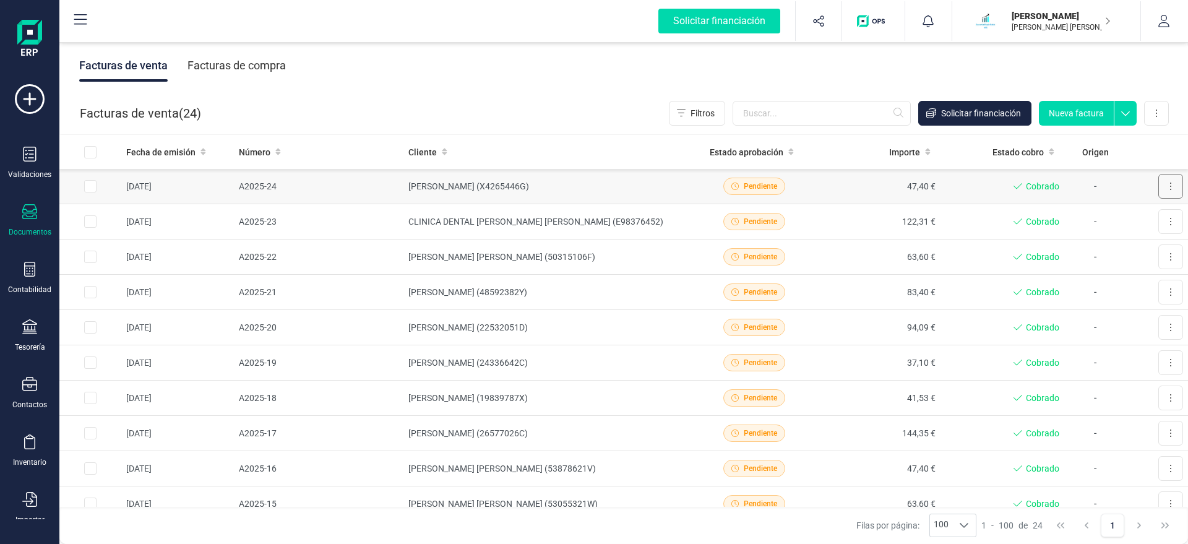
click at [1173, 186] on button at bounding box center [1170, 186] width 25 height 25
click at [94, 150] on input "All items unselected" at bounding box center [90, 152] width 12 height 12
checkbox input "true"
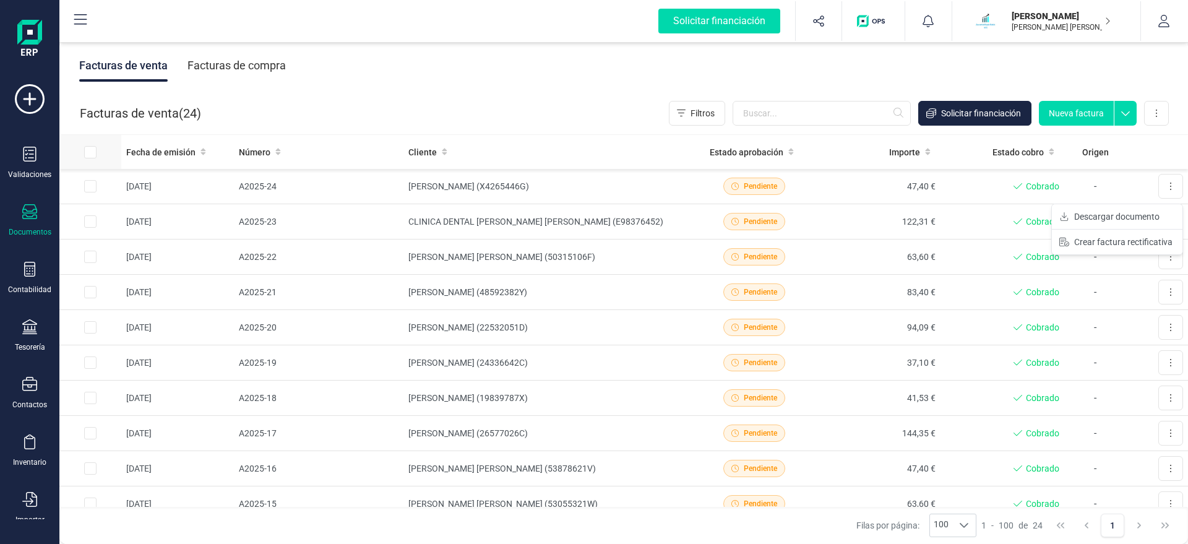
checkbox input "true"
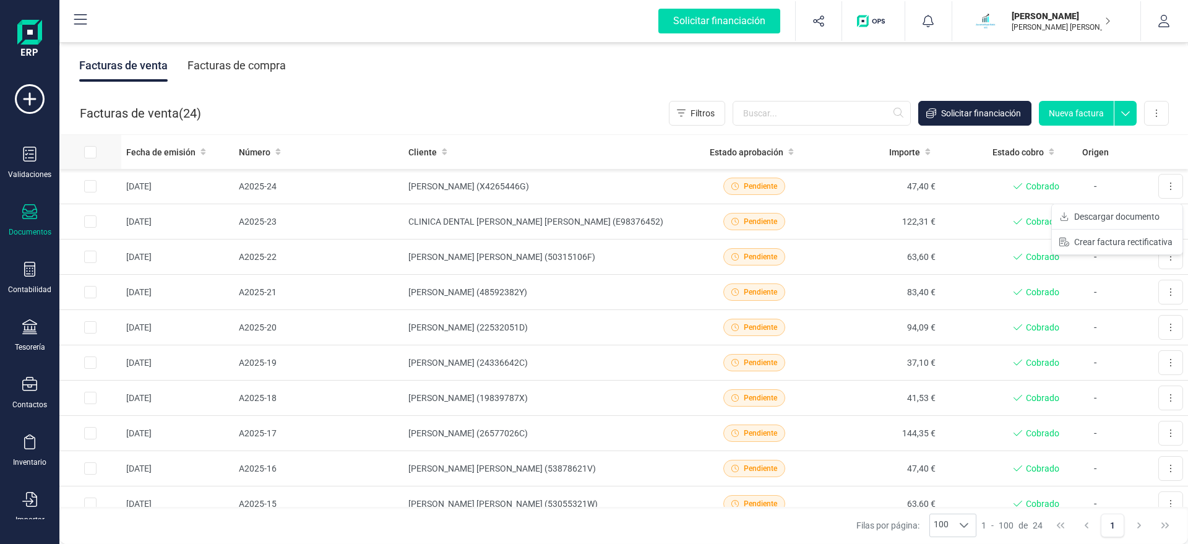
checkbox input "true"
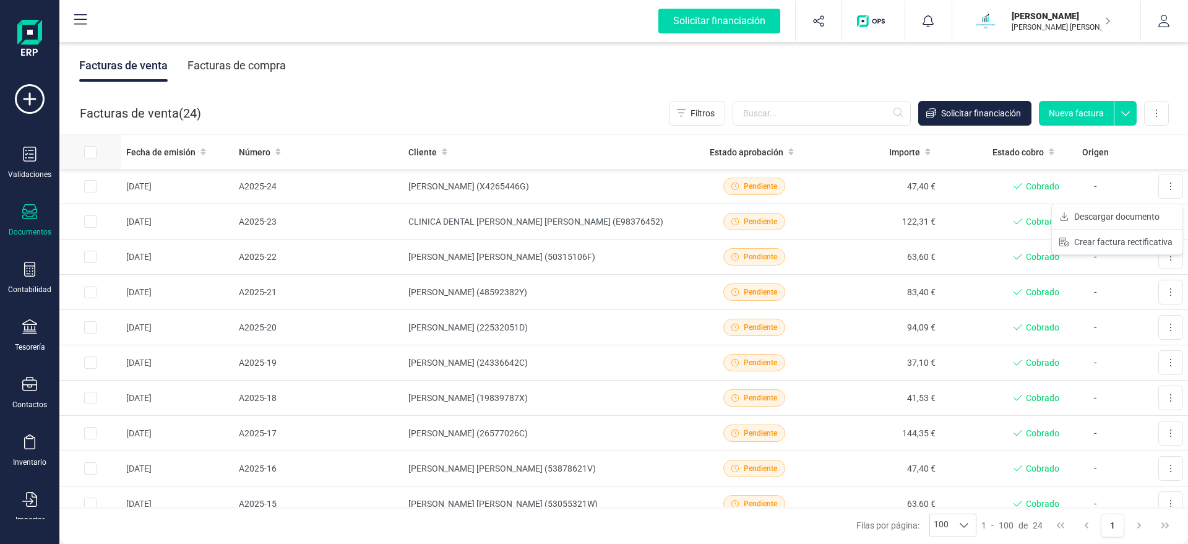
checkbox input "true"
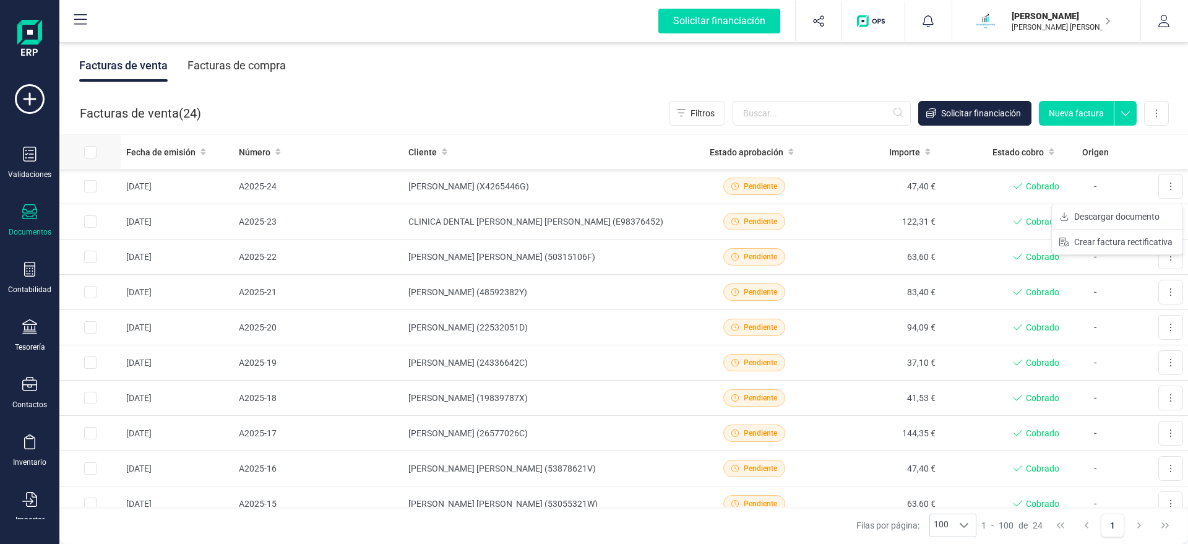
checkbox input "true"
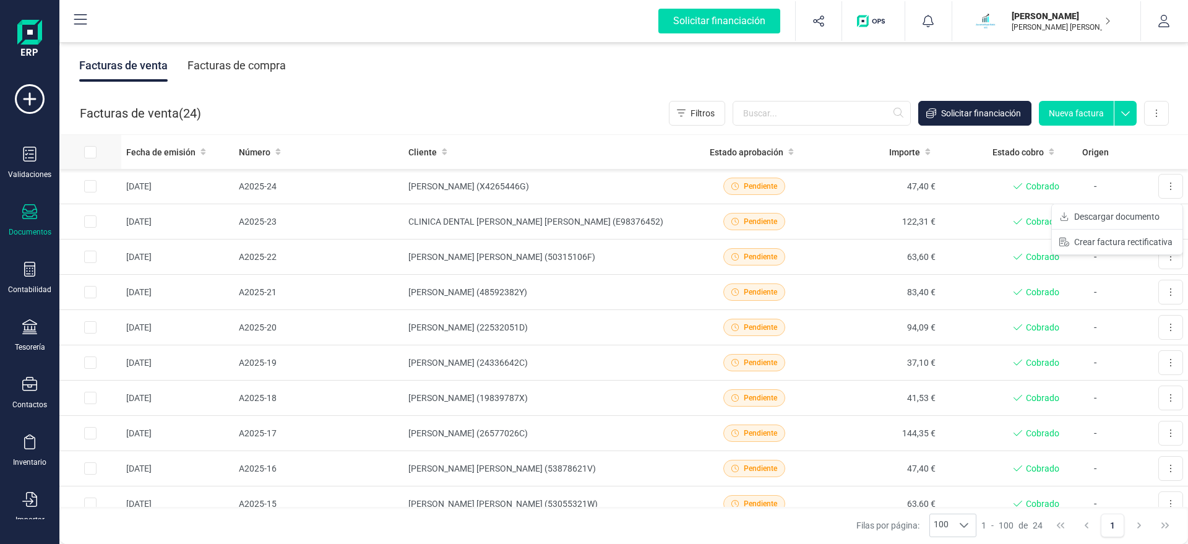
checkbox input "true"
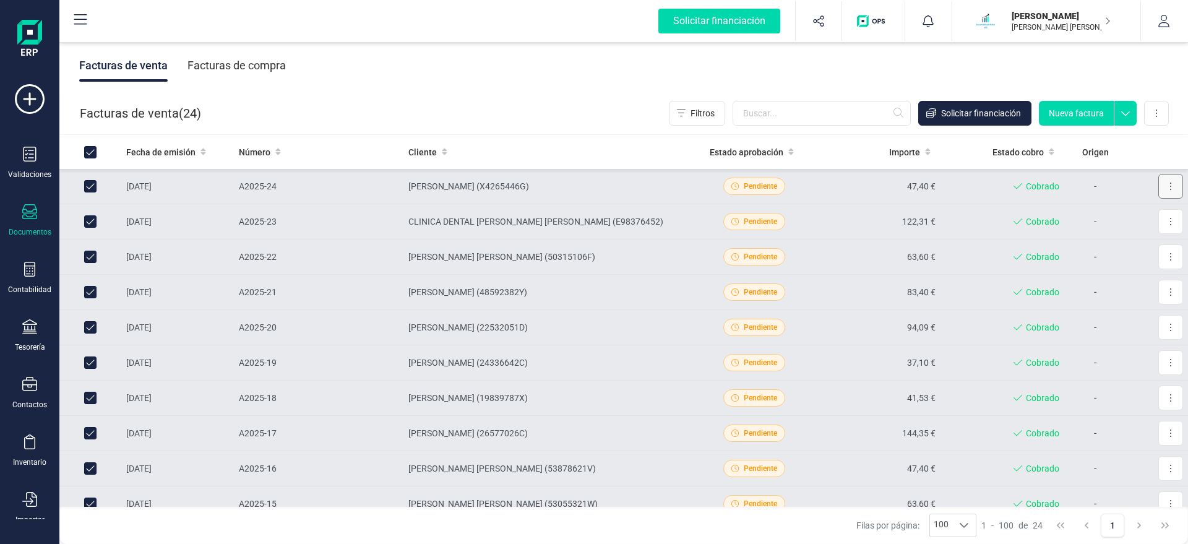
click at [1177, 190] on button at bounding box center [1170, 186] width 25 height 25
click at [1128, 217] on span "Descargar documento" at bounding box center [1116, 216] width 85 height 12
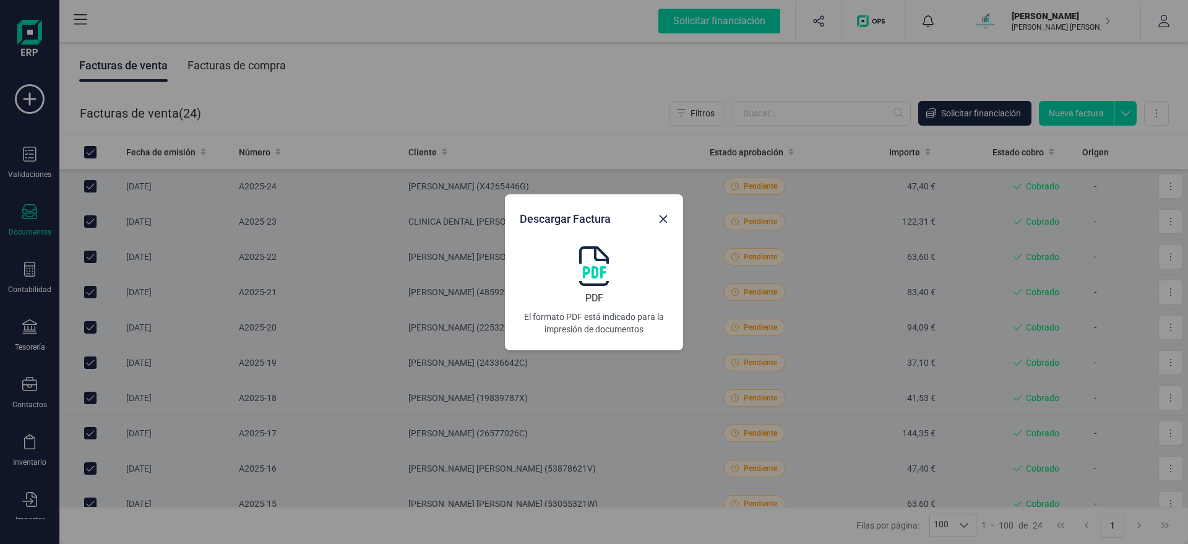
click at [595, 261] on img at bounding box center [594, 266] width 30 height 40
click at [662, 221] on icon "button" at bounding box center [663, 219] width 8 height 8
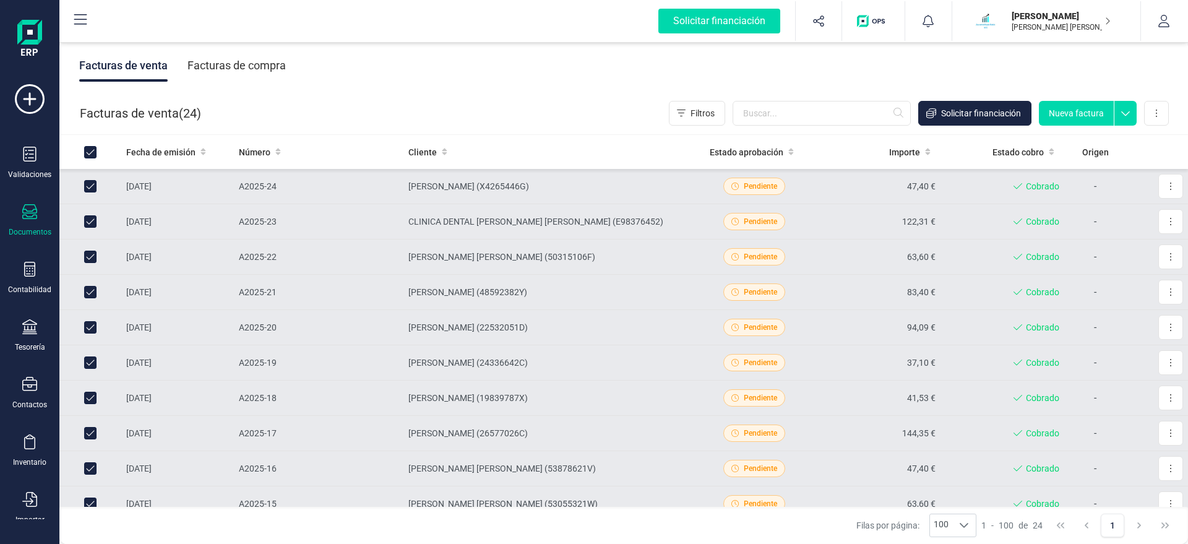
click at [609, 74] on div "Facturas de venta Facturas de compra" at bounding box center [623, 66] width 1128 height 52
click at [473, 67] on div "Facturas de venta Facturas de compra" at bounding box center [623, 66] width 1128 height 52
click at [1132, 116] on icon at bounding box center [1125, 110] width 22 height 19
click at [1100, 69] on div "Facturas de venta Facturas de compra" at bounding box center [623, 66] width 1128 height 52
